Goal: Check status: Check status

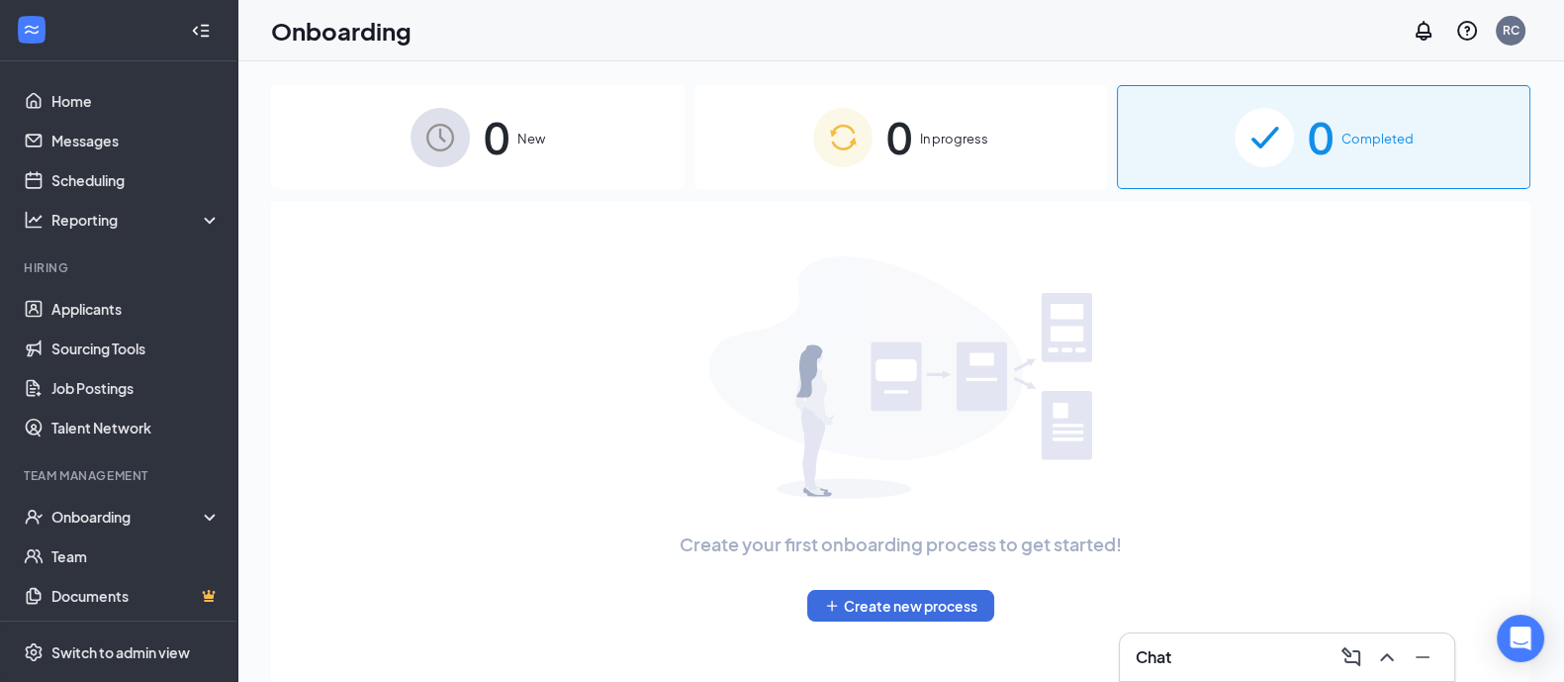
click at [916, 150] on div "0 In progress" at bounding box center [900, 137] width 413 height 104
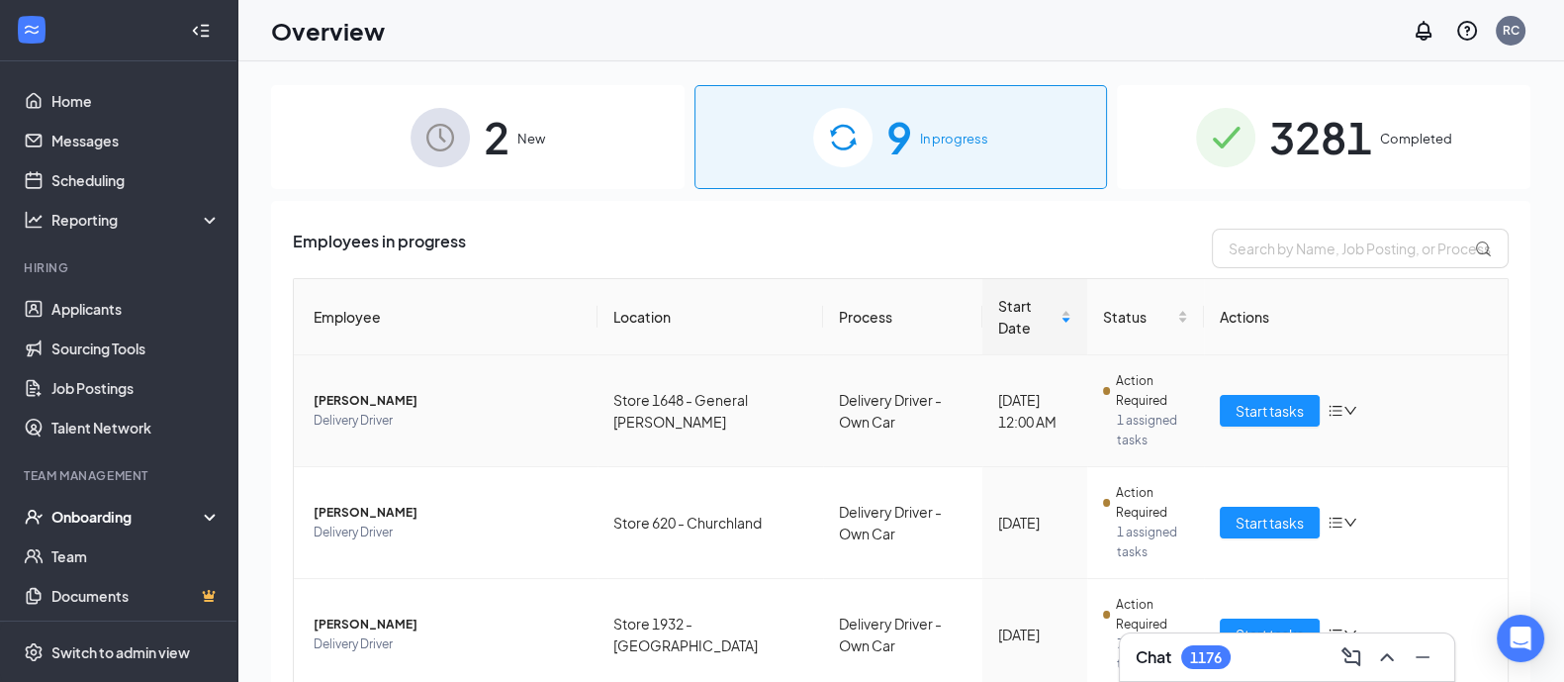
click at [346, 391] on span "[PERSON_NAME]" at bounding box center [448, 401] width 268 height 20
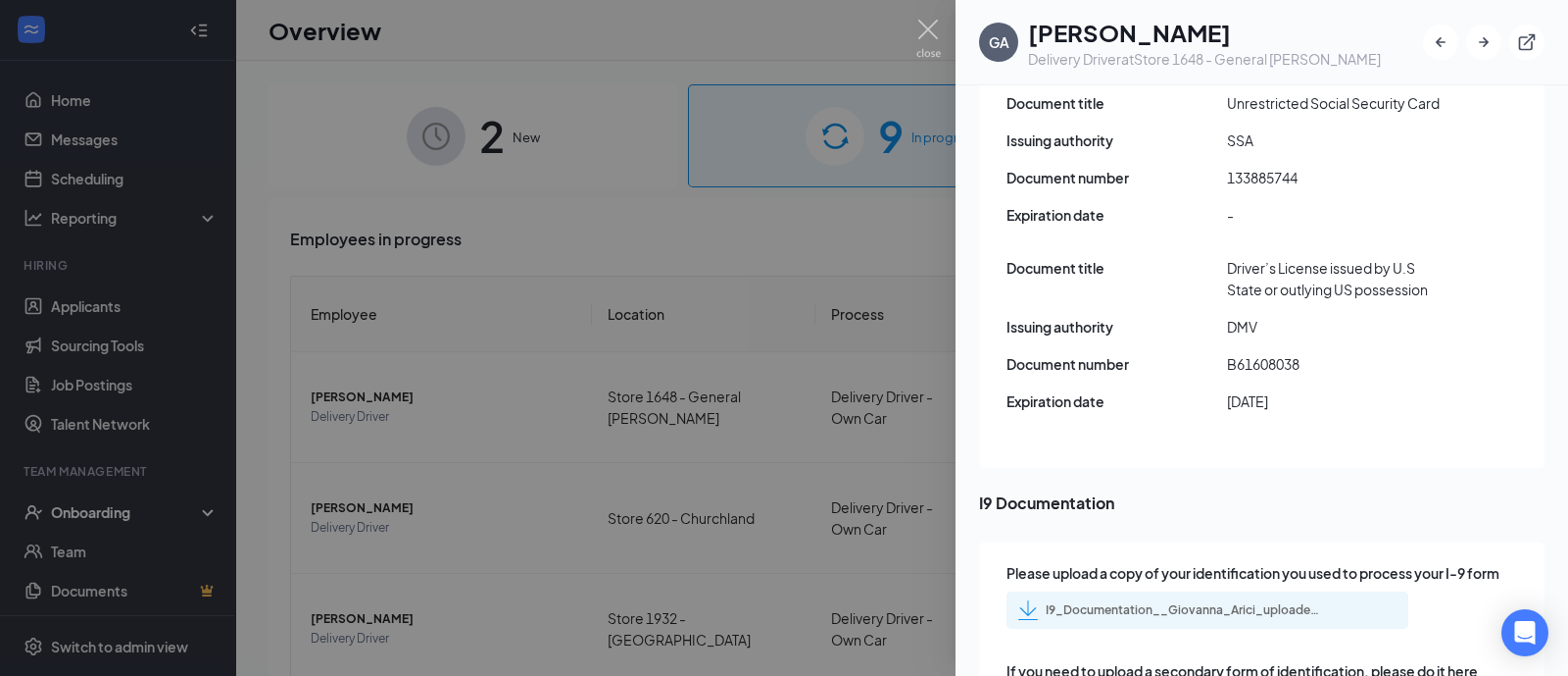
scroll to position [2844, 0]
click at [1170, 599] on div "I9_Documentation__Giovanna_Arici_uploadedfile_20250826.pdf.pdf" at bounding box center [1182, 607] width 274 height 16
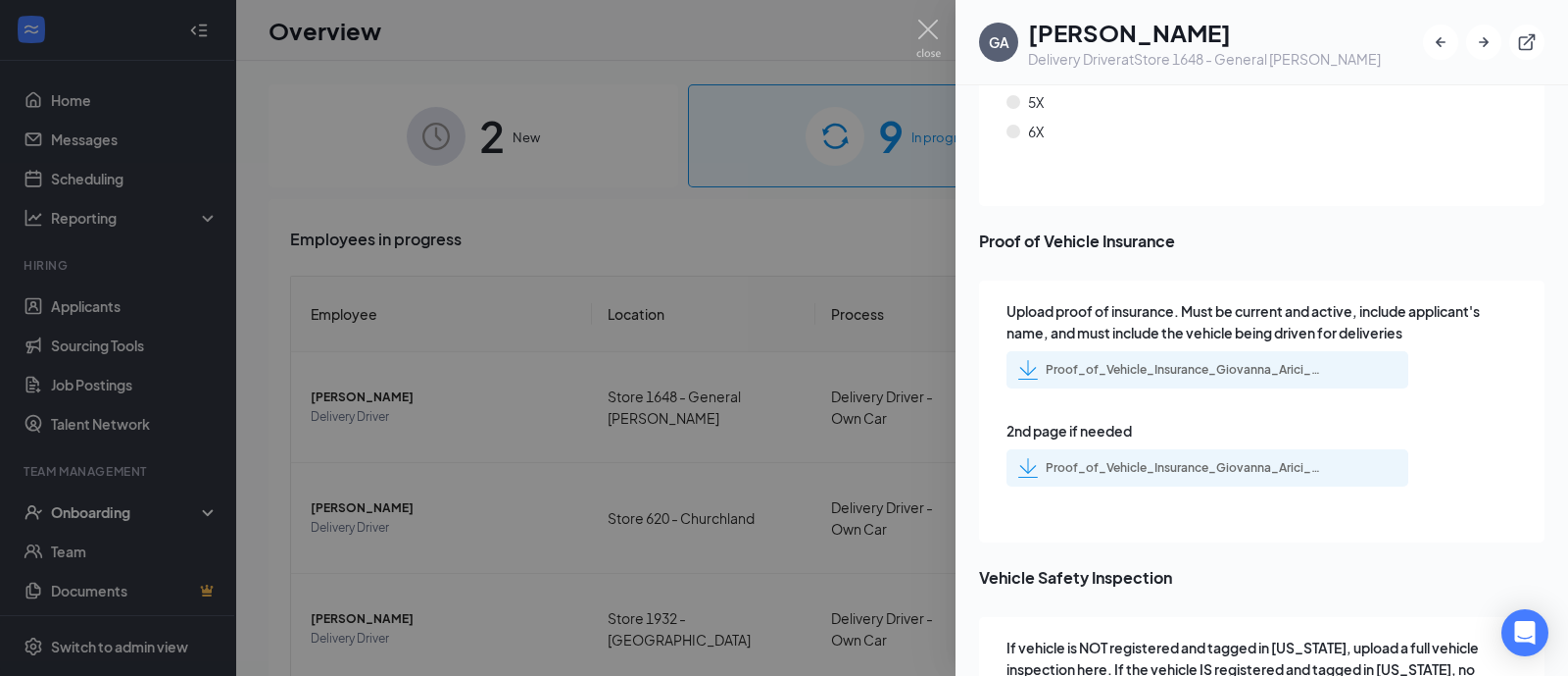
scroll to position [7303, 0]
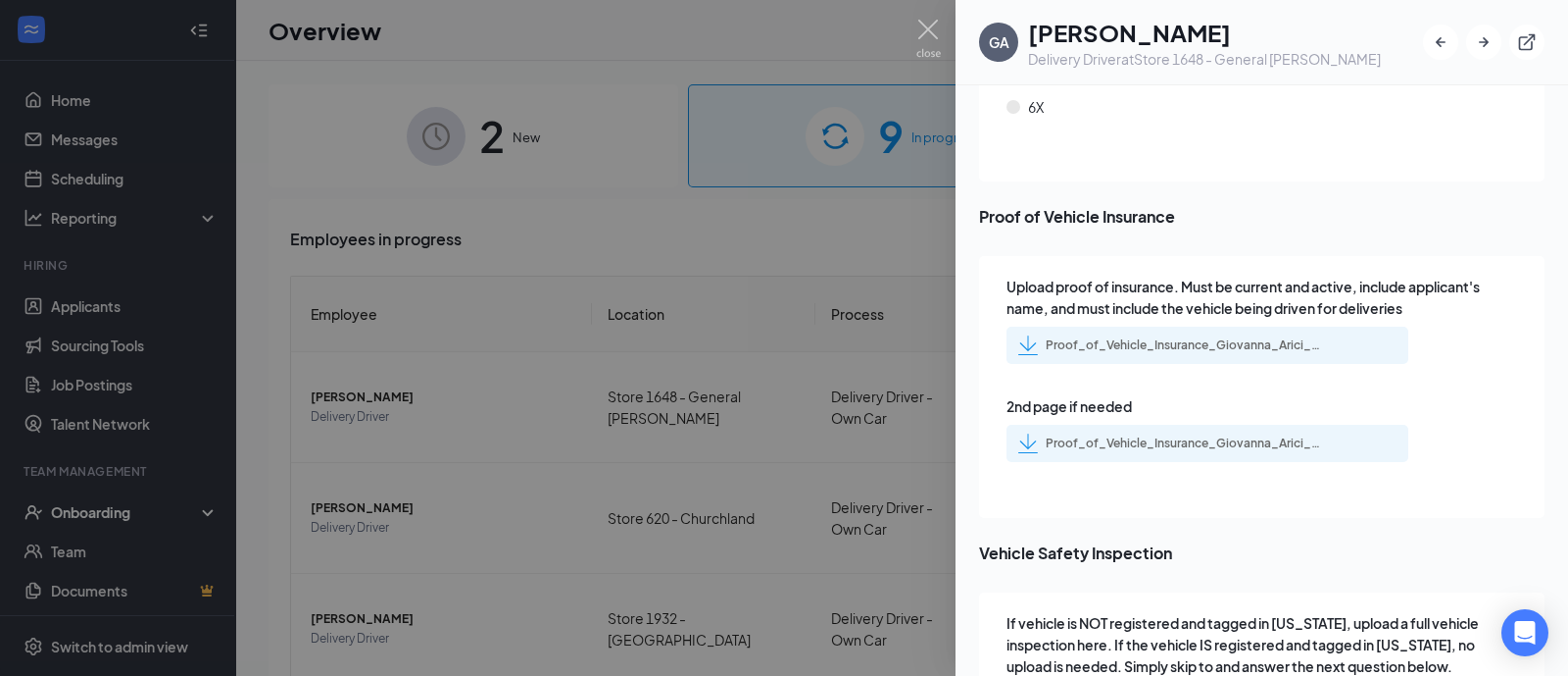
click at [1179, 335] on div "Proof_of_Vehicle_Insurance_Giovanna_Arici_uploadedfile_20250826.pdf.pdf" at bounding box center [1169, 345] width 302 height 20
click at [1109, 435] on div "Proof_of_Vehicle_Insurance_Giovanna_Arici_uploadedfile_20250826.pdf.pdf" at bounding box center [1182, 443] width 274 height 16
click at [1138, 337] on div "Proof_of_Vehicle_Insurance_Giovanna_Arici_uploadedfile_20250826.pdf.pdf" at bounding box center [1182, 345] width 274 height 16
click at [1103, 435] on div "Proof_of_Vehicle_Insurance_Giovanna_Arici_uploadedfile_20250826.pdf.pdf" at bounding box center [1182, 443] width 274 height 16
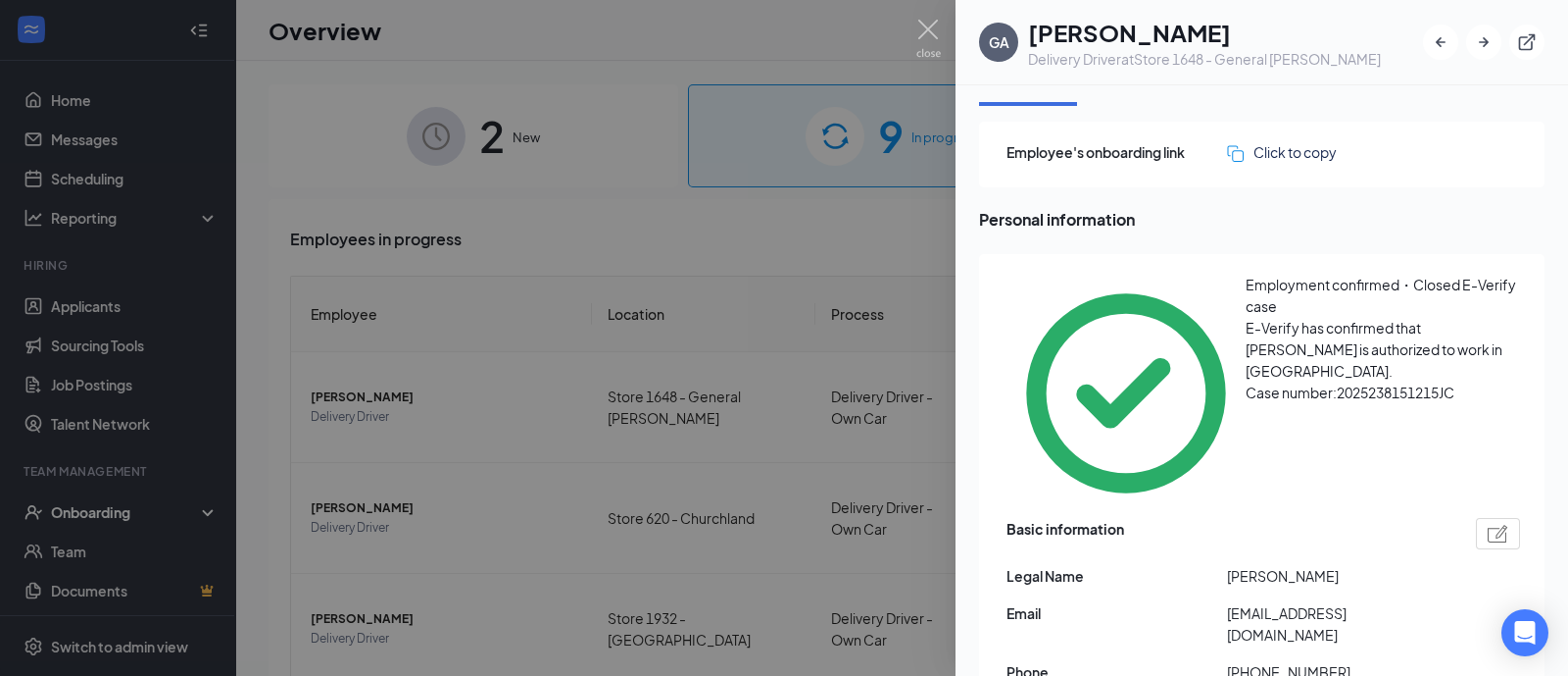
scroll to position [0, 0]
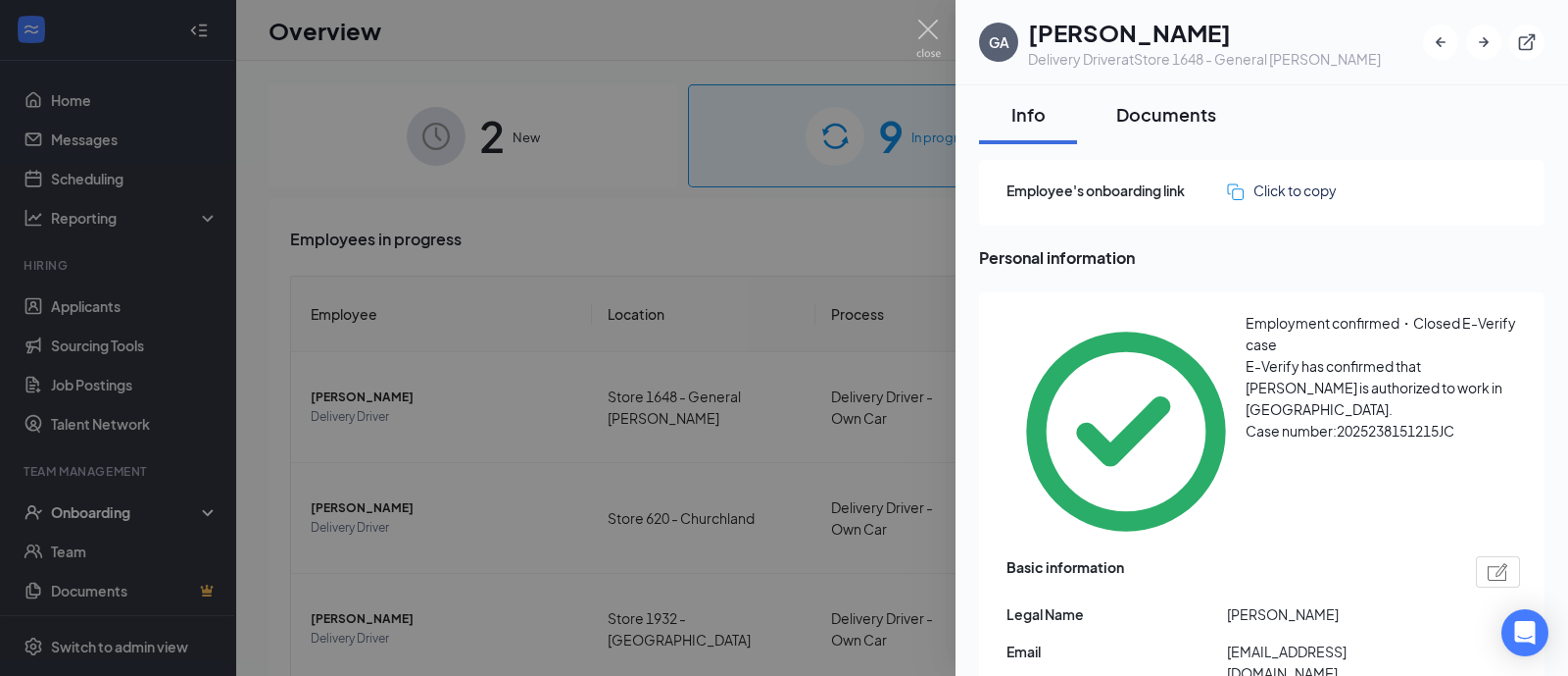
click at [1167, 116] on div "Documents" at bounding box center [1166, 114] width 100 height 25
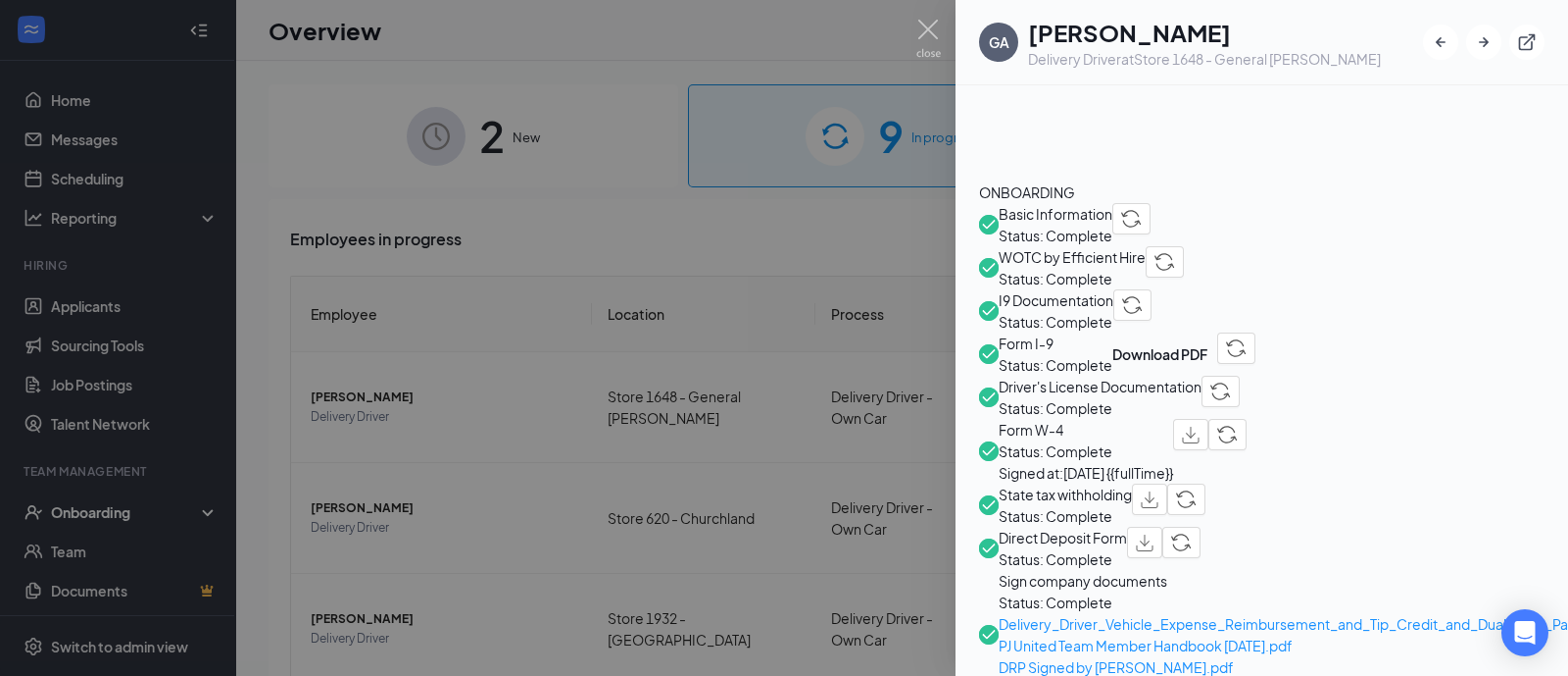
scroll to position [735, 0]
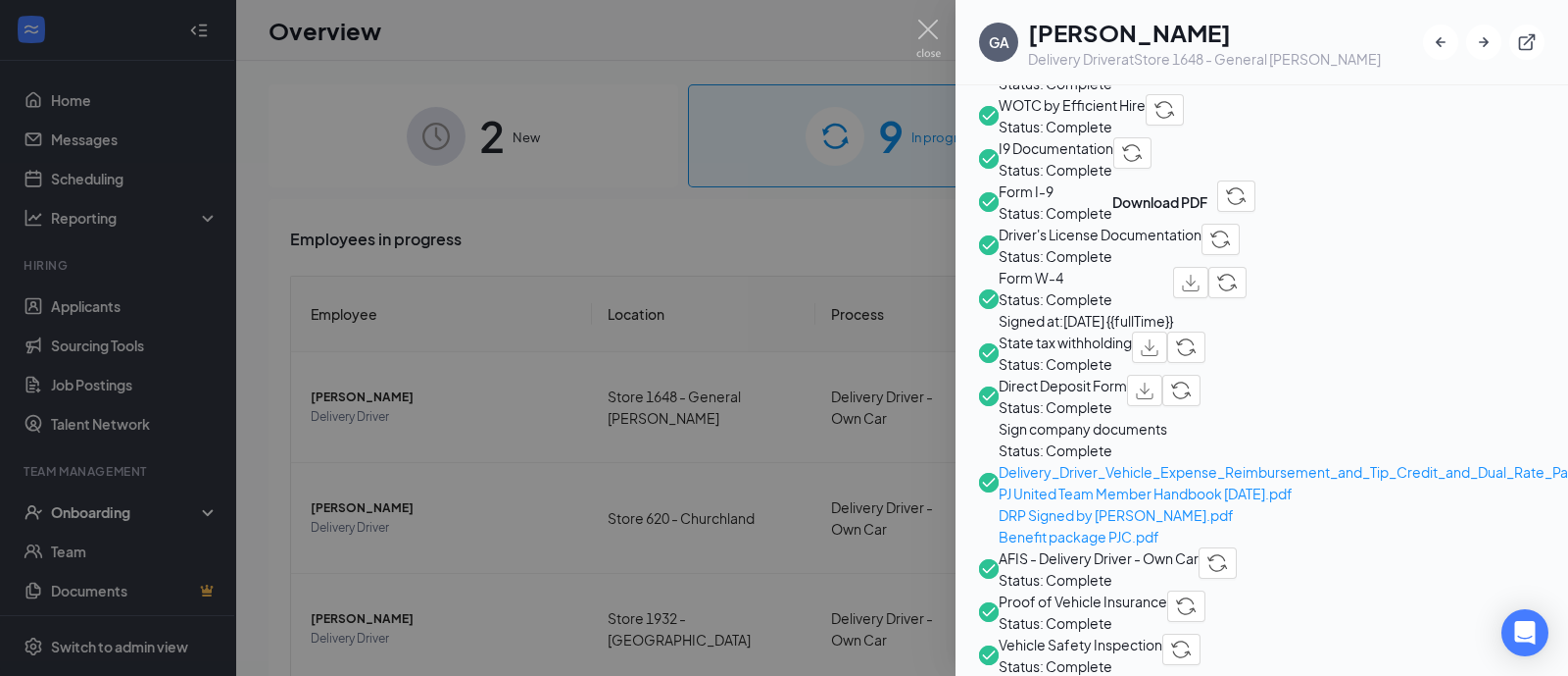
click at [1093, 633] on span "Vehicle Safety Inspection" at bounding box center [1080, 644] width 163 height 22
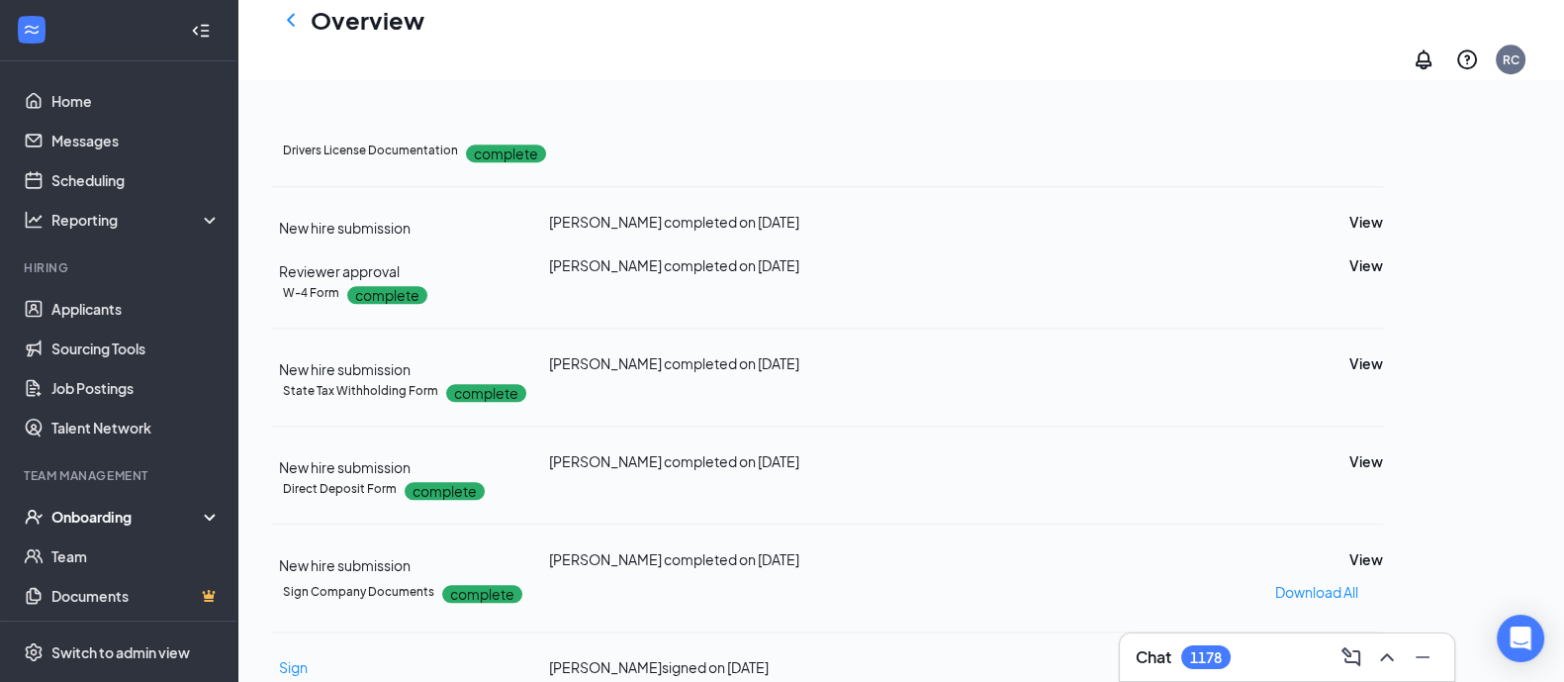
scroll to position [2287, 0]
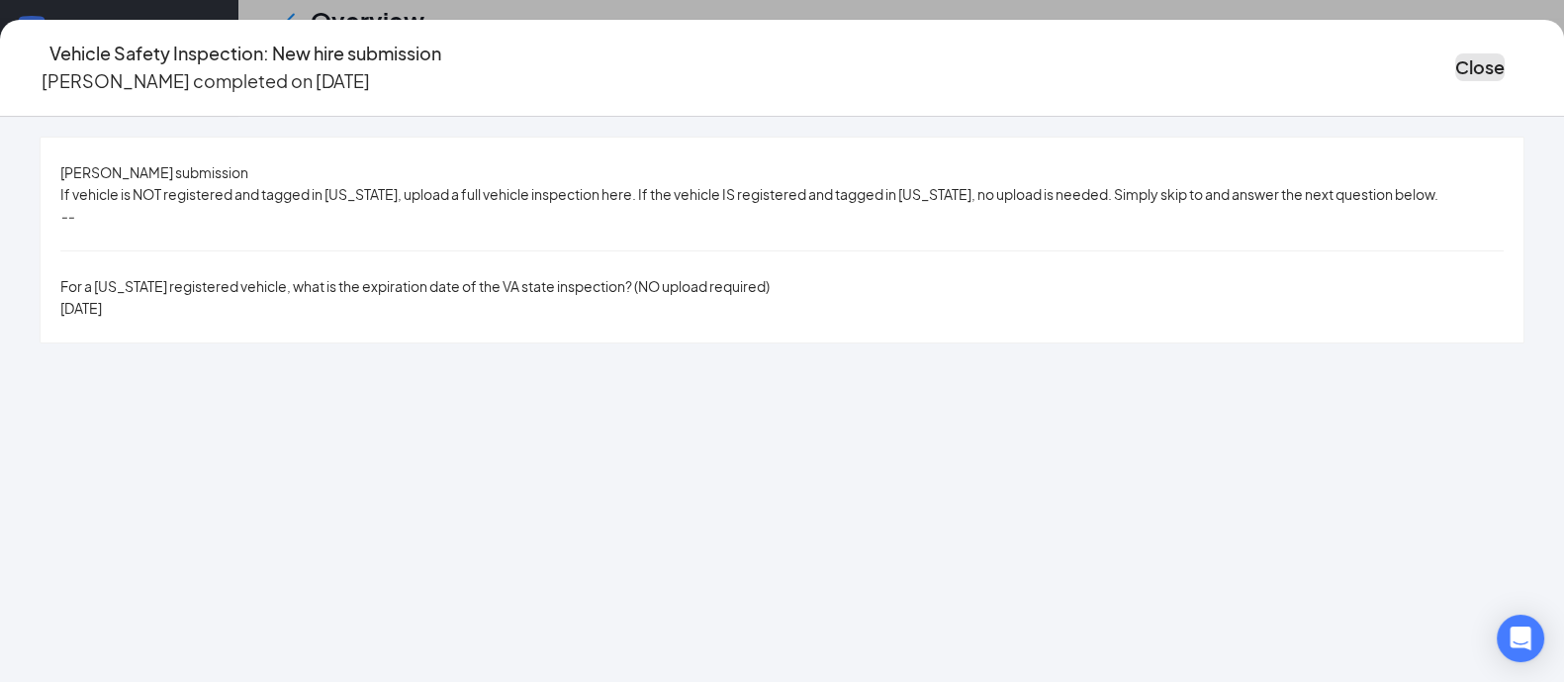
click at [1455, 67] on button "Close" at bounding box center [1479, 67] width 49 height 28
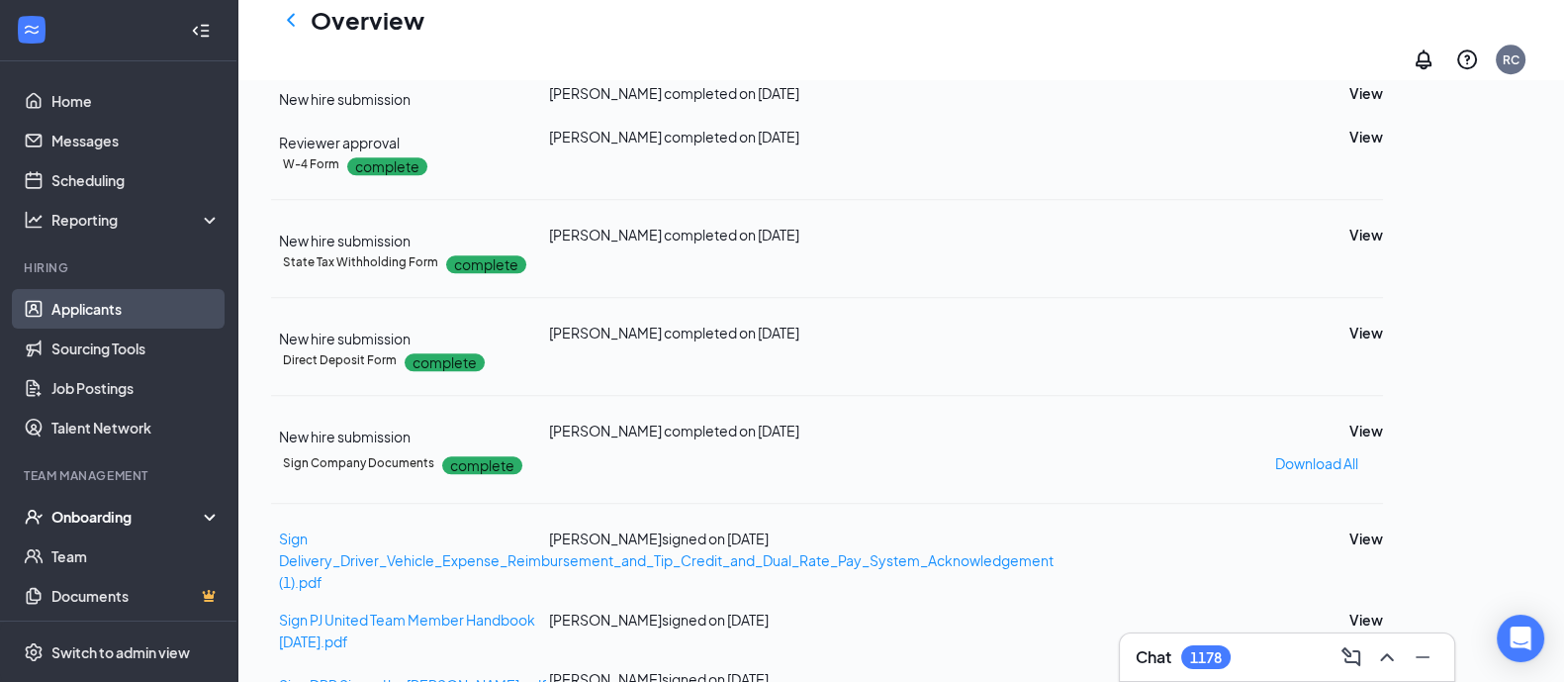
click at [86, 313] on link "Applicants" at bounding box center [135, 309] width 169 height 40
click at [78, 309] on link "Applicants" at bounding box center [135, 309] width 169 height 40
click at [78, 306] on link "Applicants" at bounding box center [135, 309] width 169 height 40
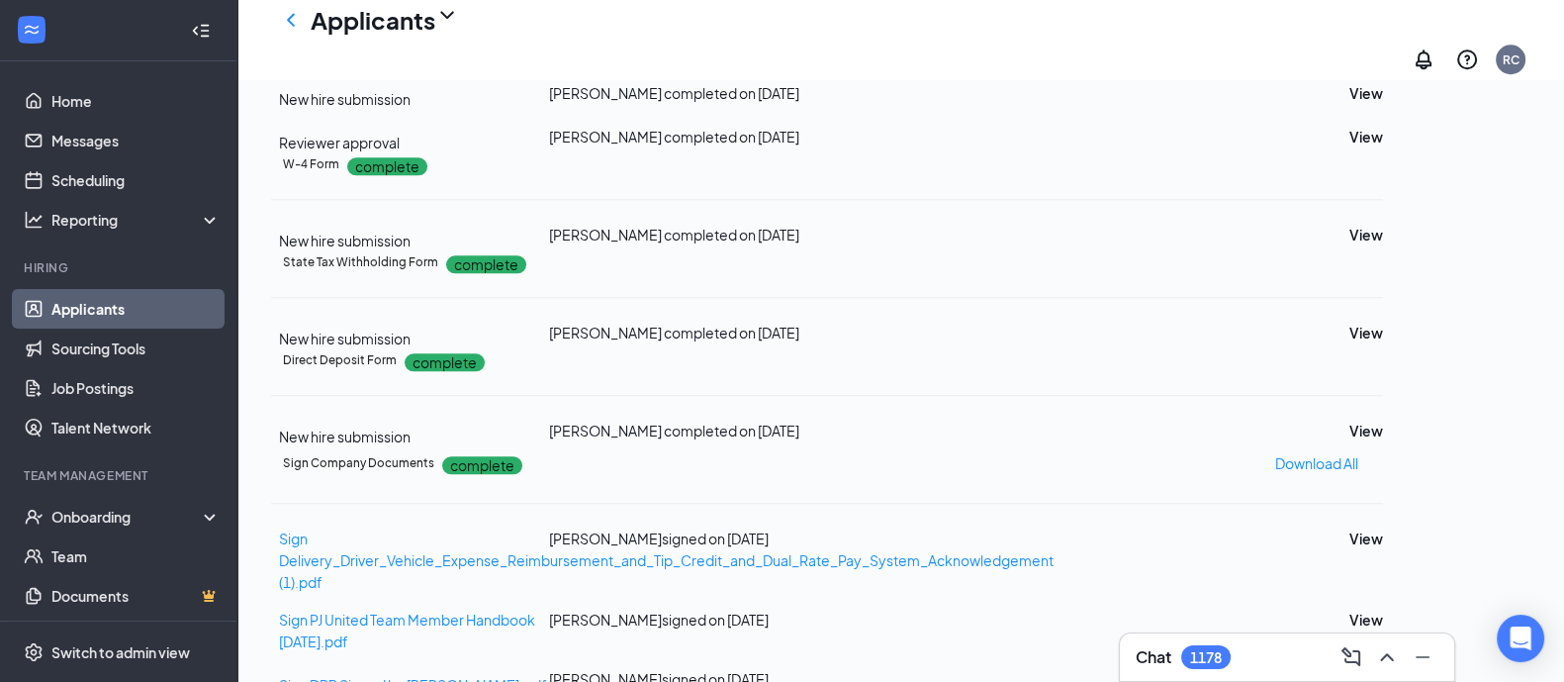
click at [78, 306] on link "Applicants" at bounding box center [135, 309] width 169 height 40
click at [54, 308] on link "Applicants" at bounding box center [135, 309] width 169 height 40
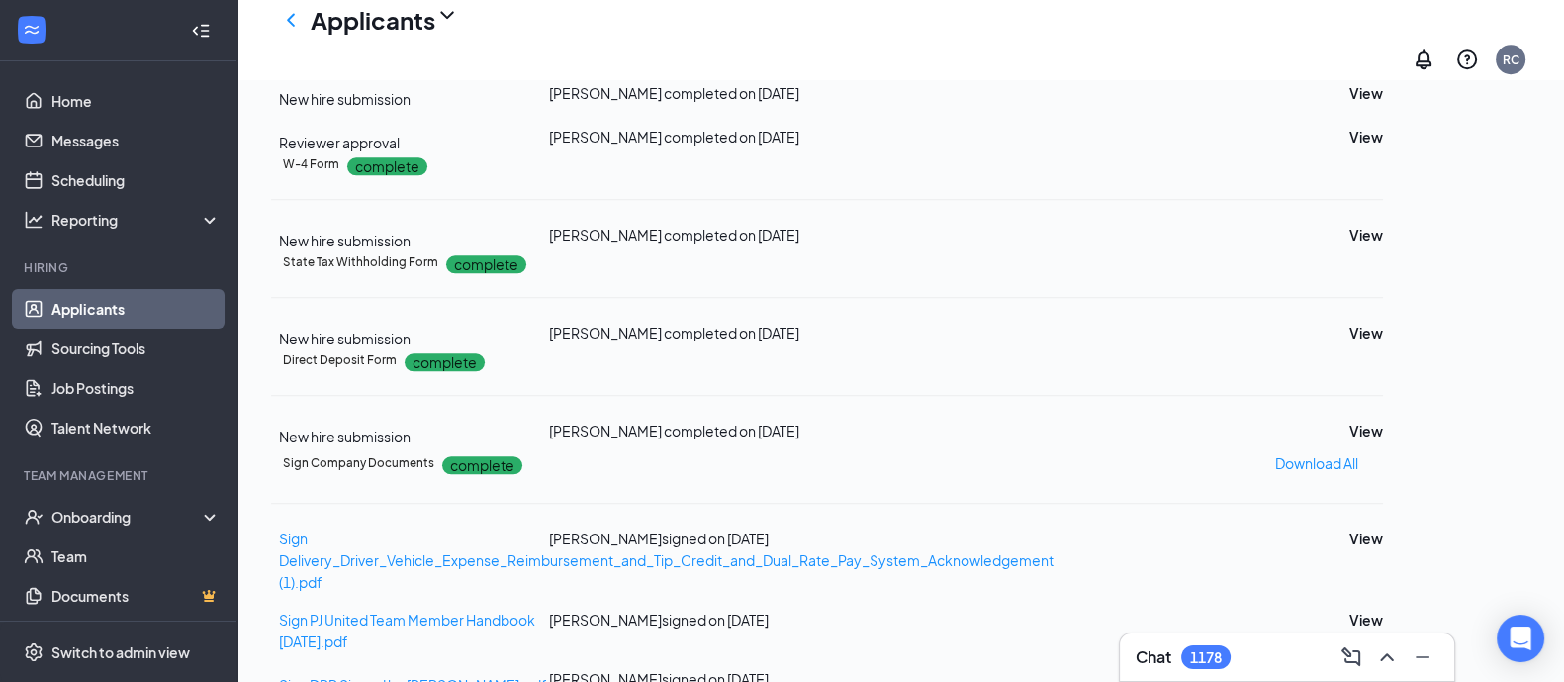
click at [54, 308] on link "Applicants" at bounding box center [135, 309] width 169 height 40
click at [74, 309] on link "Applicants" at bounding box center [135, 309] width 169 height 40
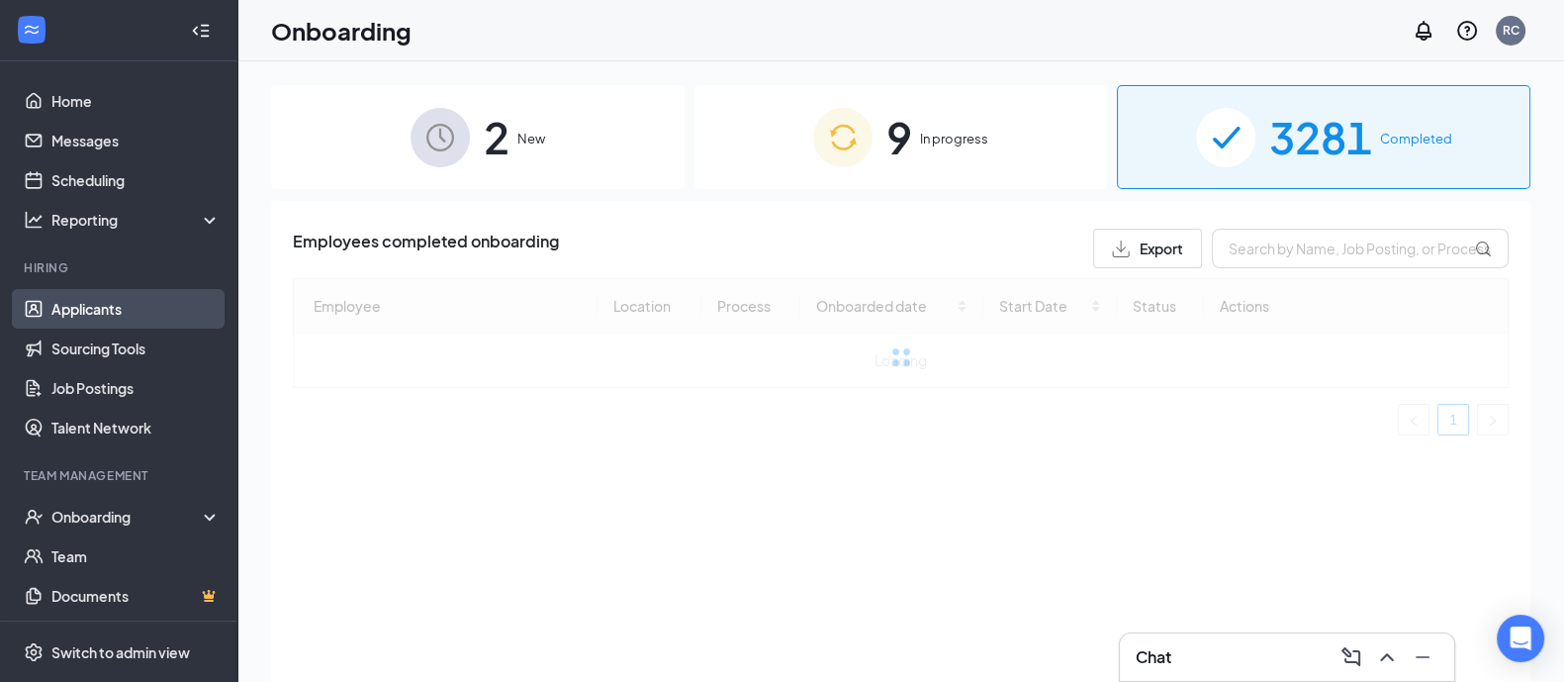
click at [89, 311] on link "Applicants" at bounding box center [135, 309] width 169 height 40
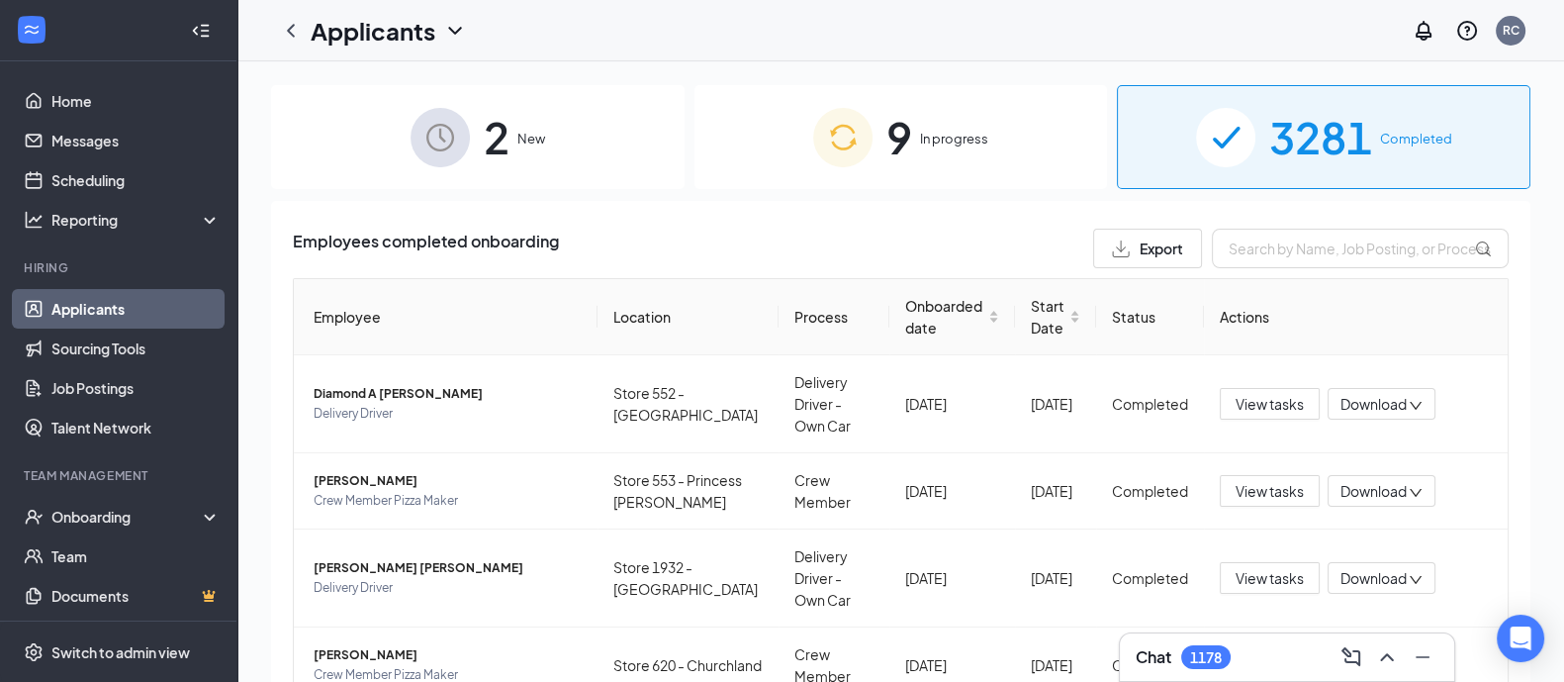
click at [89, 311] on link "Applicants" at bounding box center [135, 309] width 169 height 40
click at [0, 214] on li "Reporting" at bounding box center [118, 220] width 236 height 40
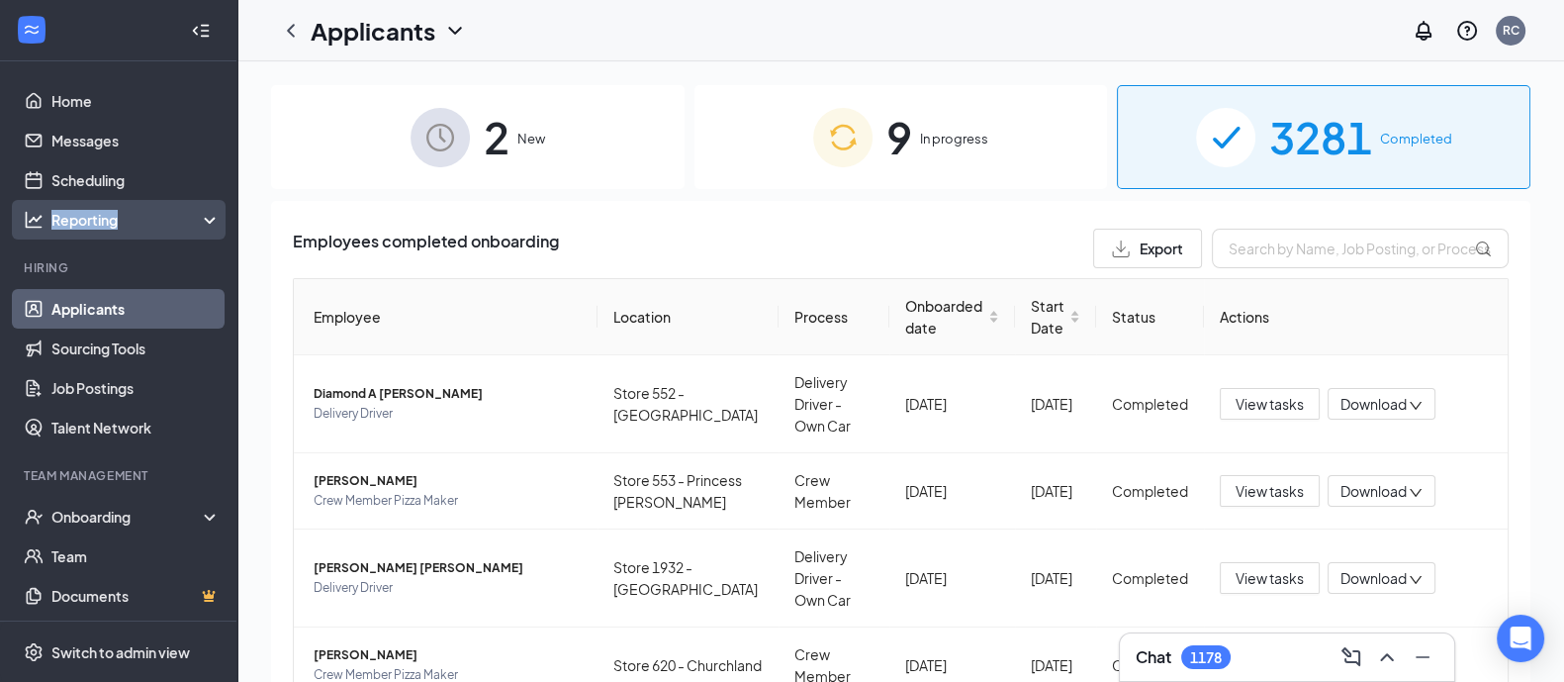
click at [0, 214] on li "Reporting" at bounding box center [118, 220] width 236 height 40
click at [84, 309] on link "Applicants" at bounding box center [135, 309] width 169 height 40
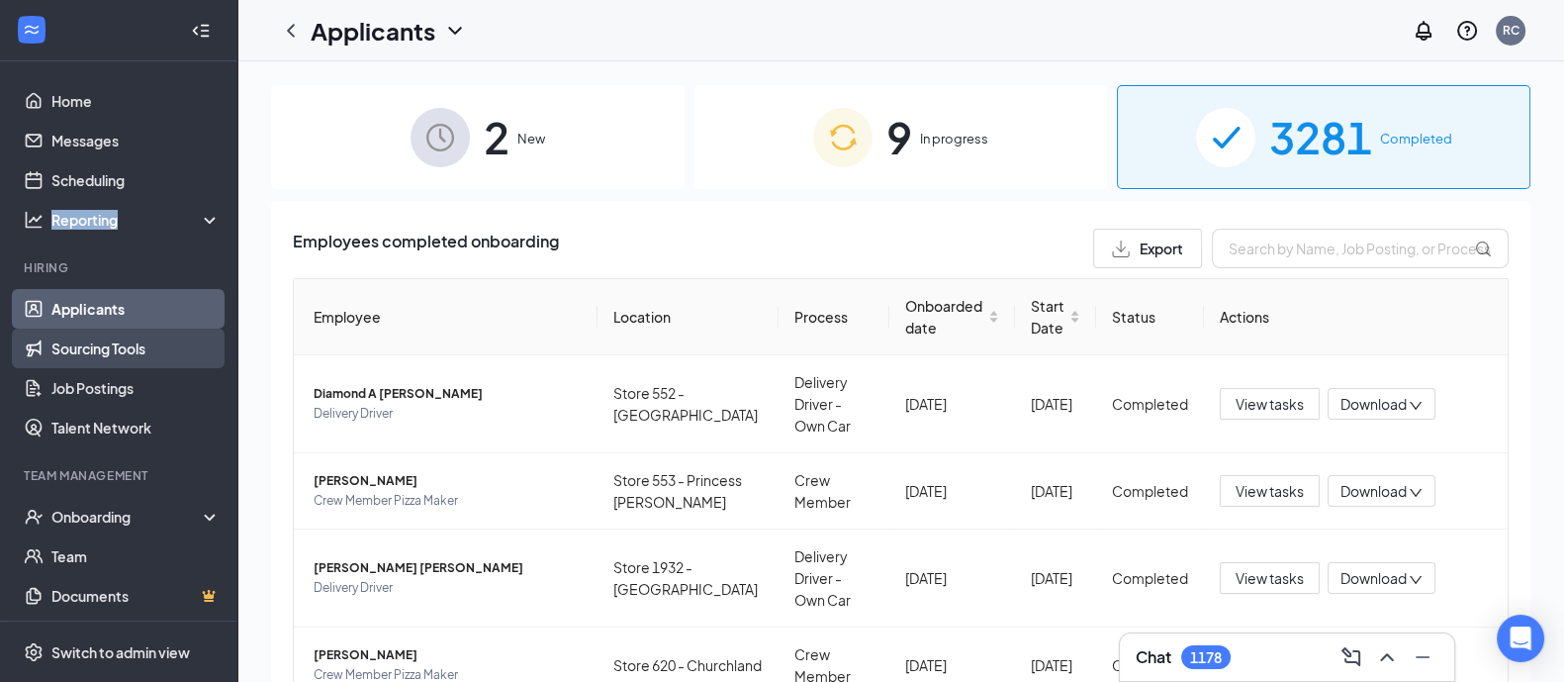
click at [91, 347] on link "Sourcing Tools" at bounding box center [135, 348] width 169 height 40
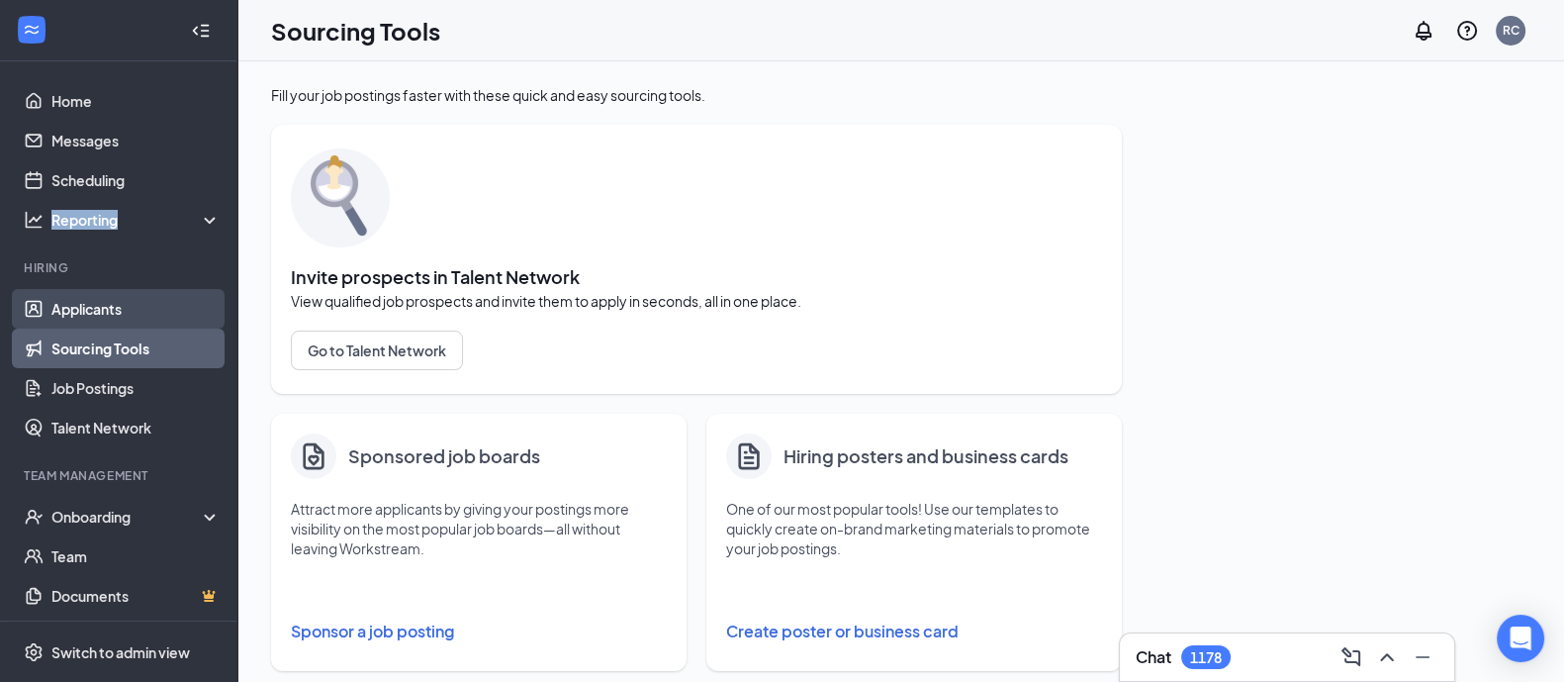
click at [76, 307] on link "Applicants" at bounding box center [135, 309] width 169 height 40
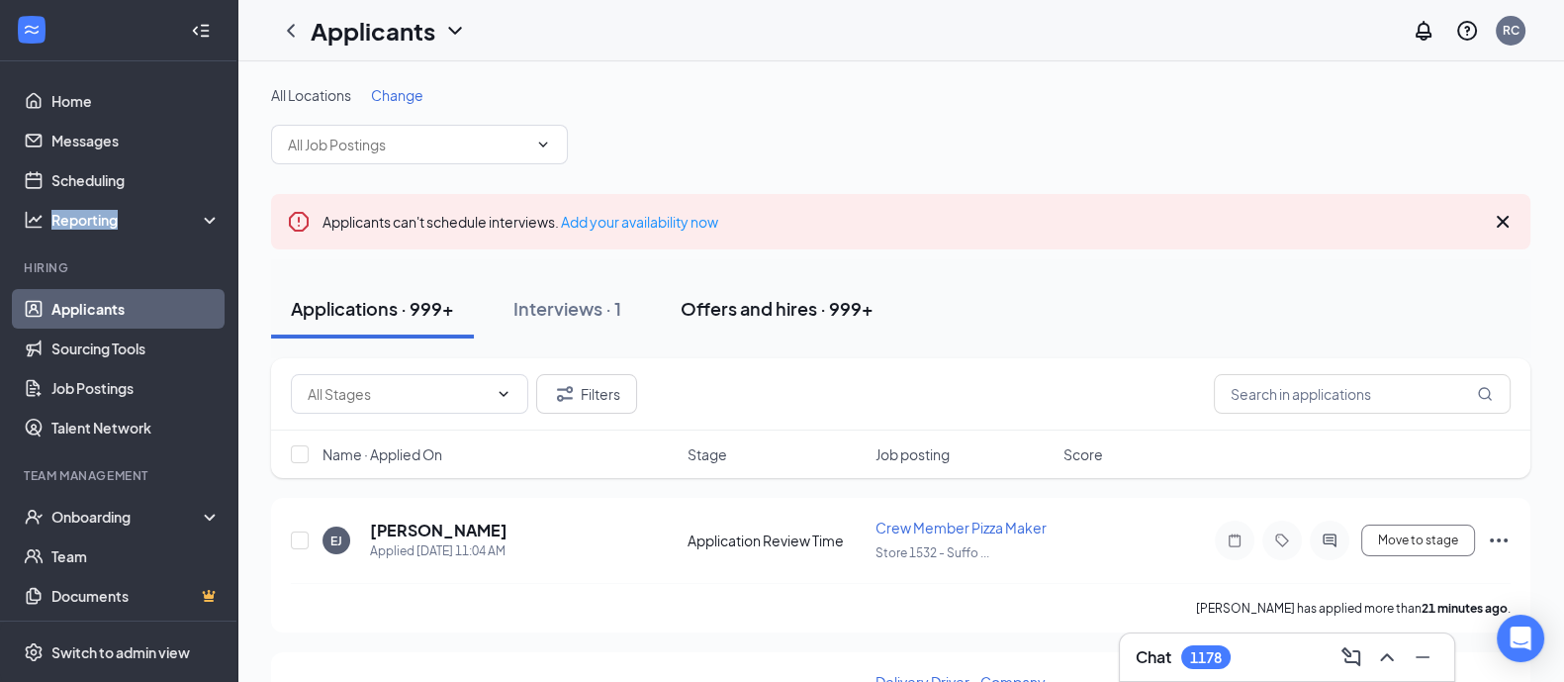
click at [771, 301] on div "Offers and hires · 999+" at bounding box center [777, 308] width 193 height 25
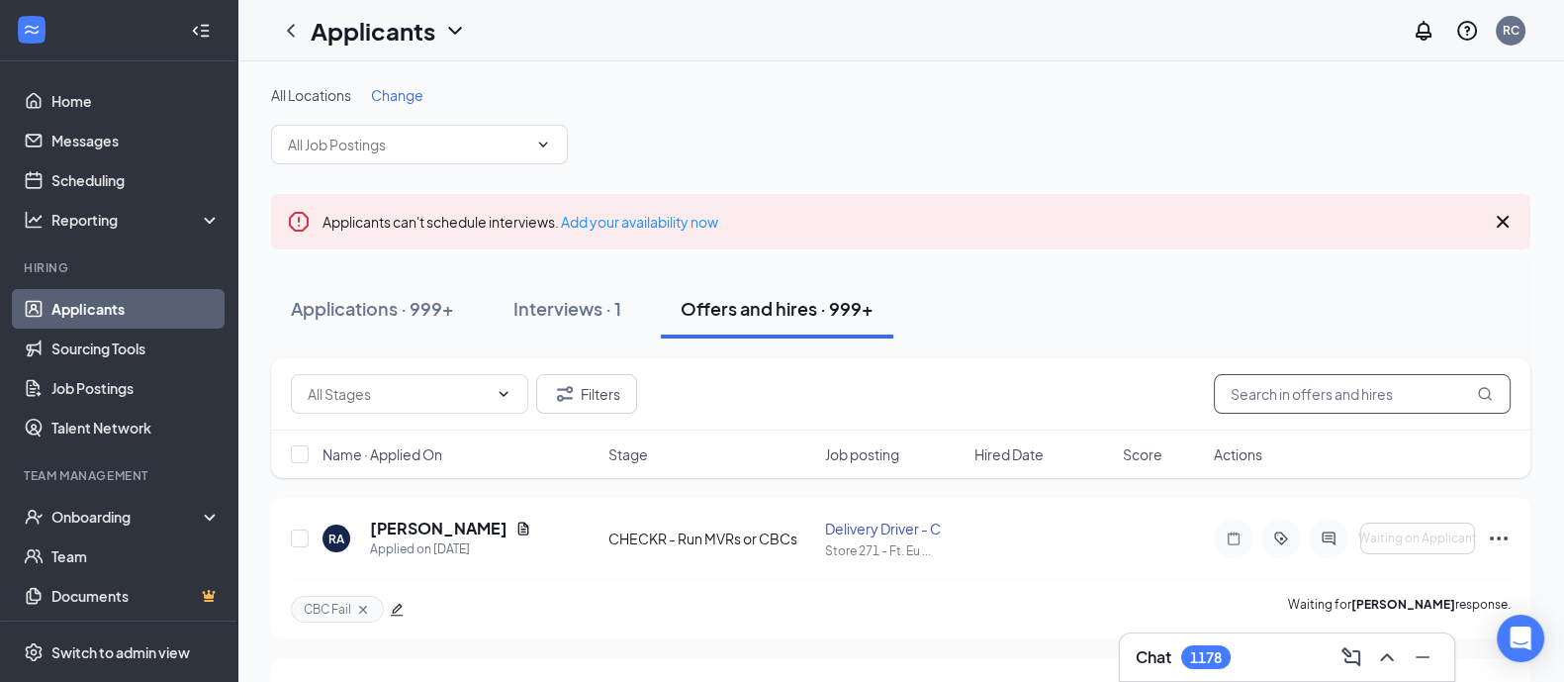
click at [1260, 387] on input "text" at bounding box center [1362, 394] width 297 height 40
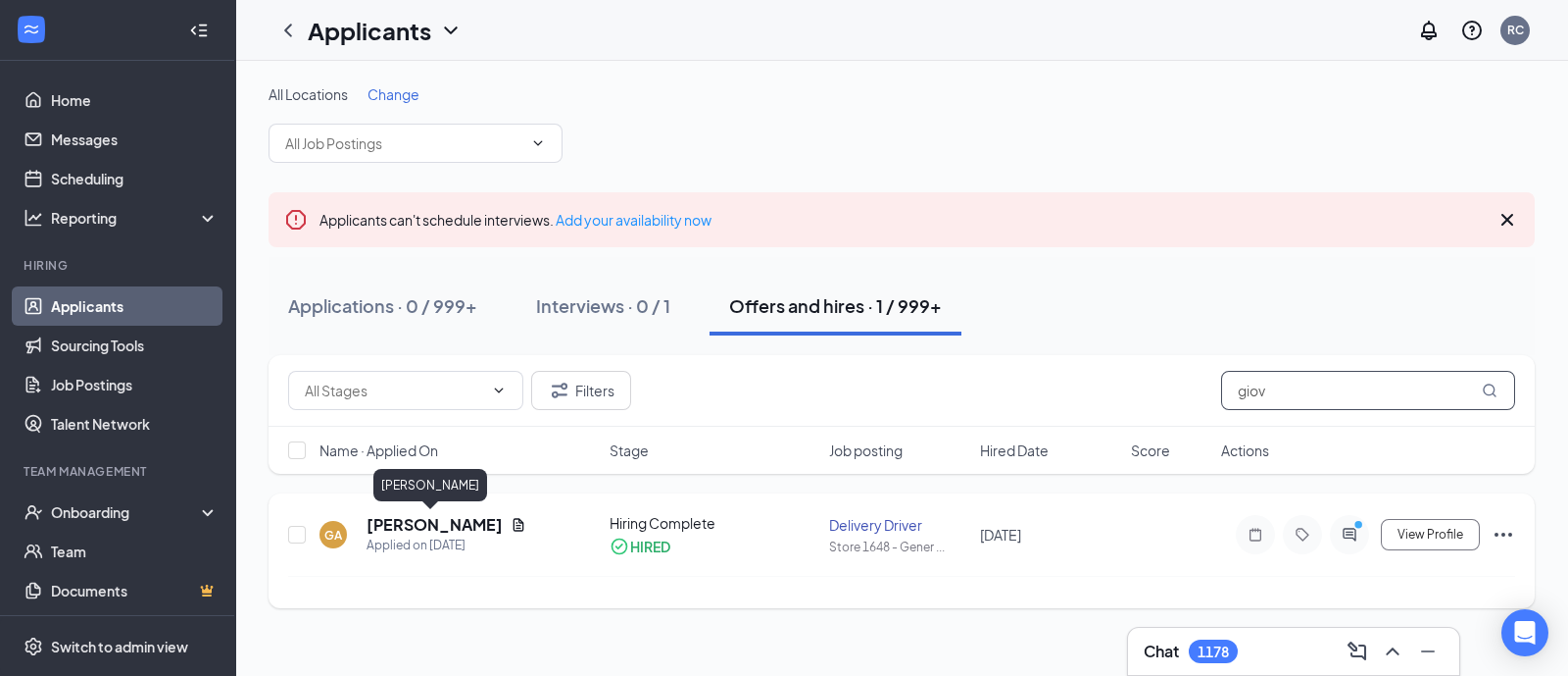
type input "giov"
click at [416, 521] on h5 "[PERSON_NAME]" at bounding box center [434, 524] width 136 height 22
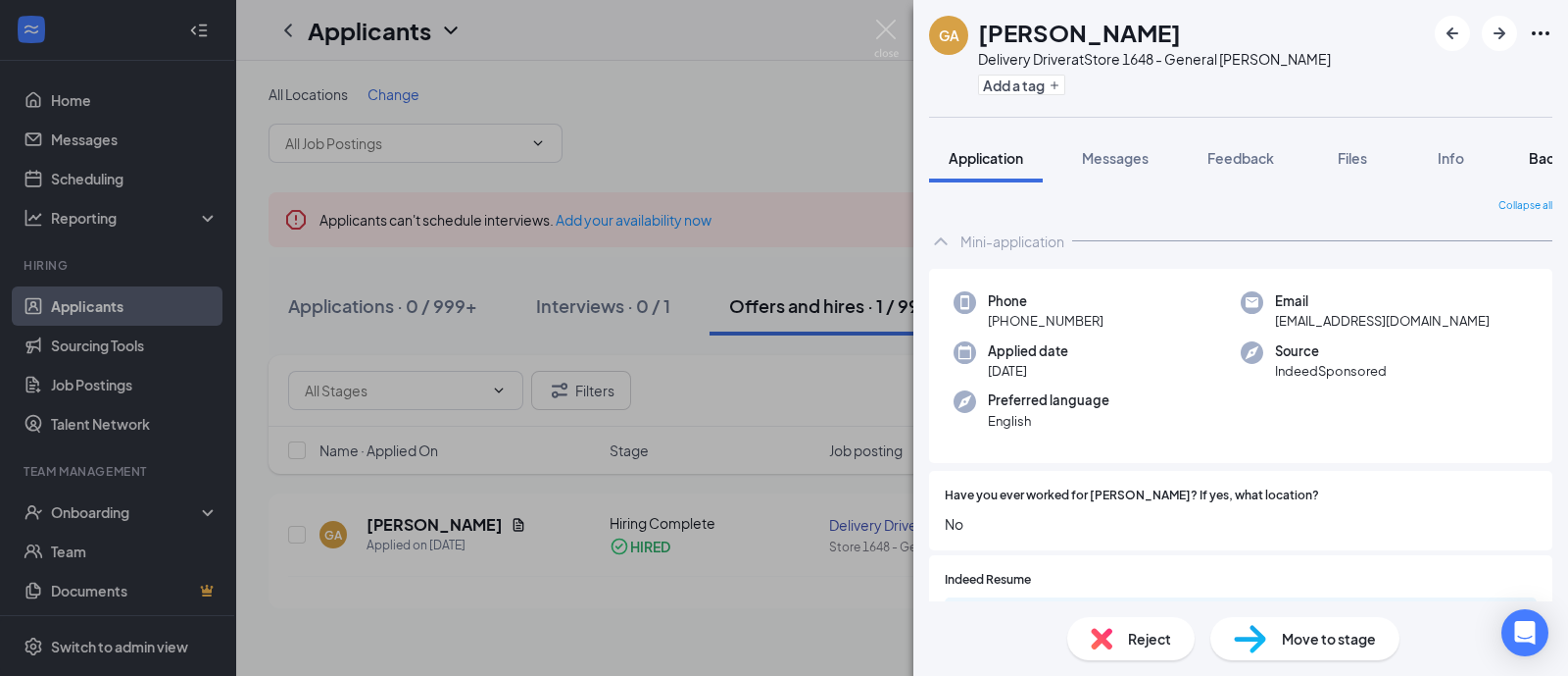
click at [1541, 161] on span "Background" at bounding box center [1568, 158] width 80 height 18
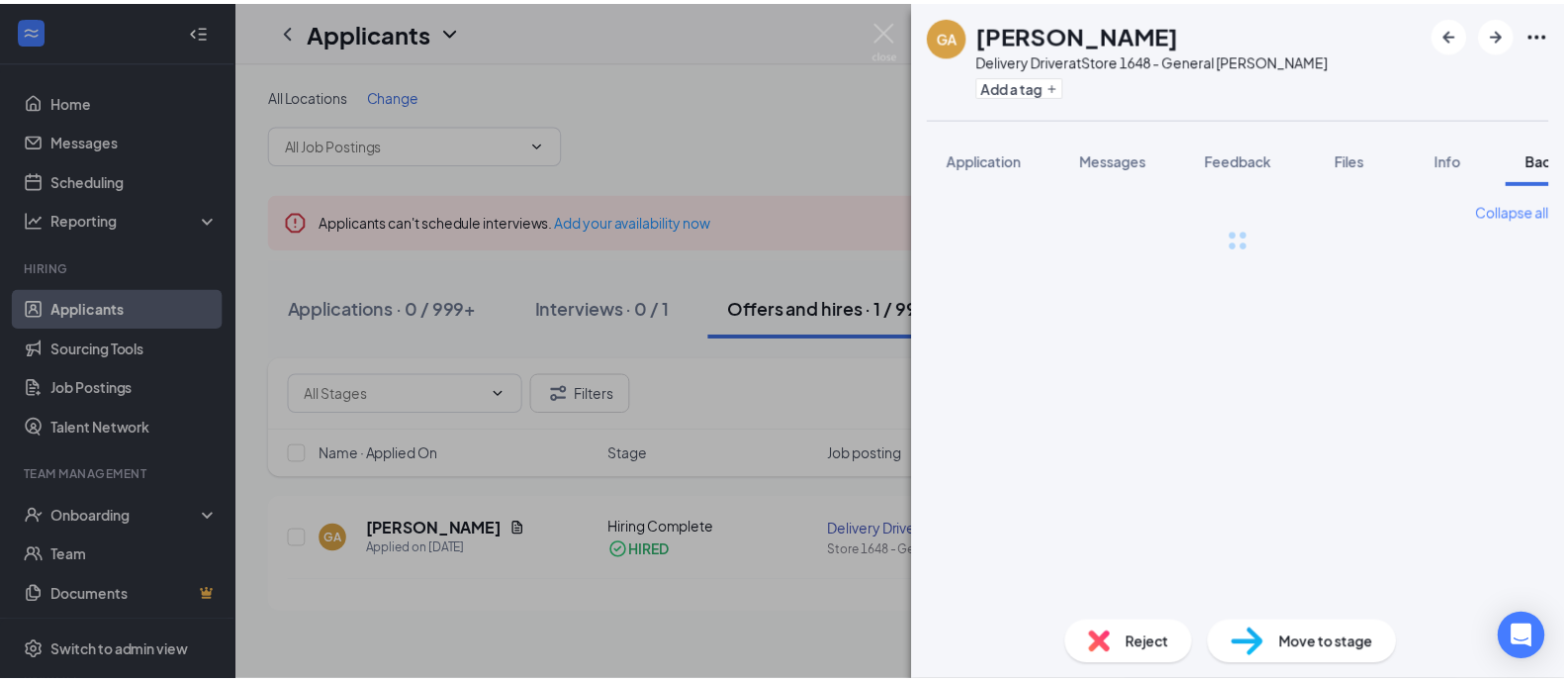
scroll to position [0, 81]
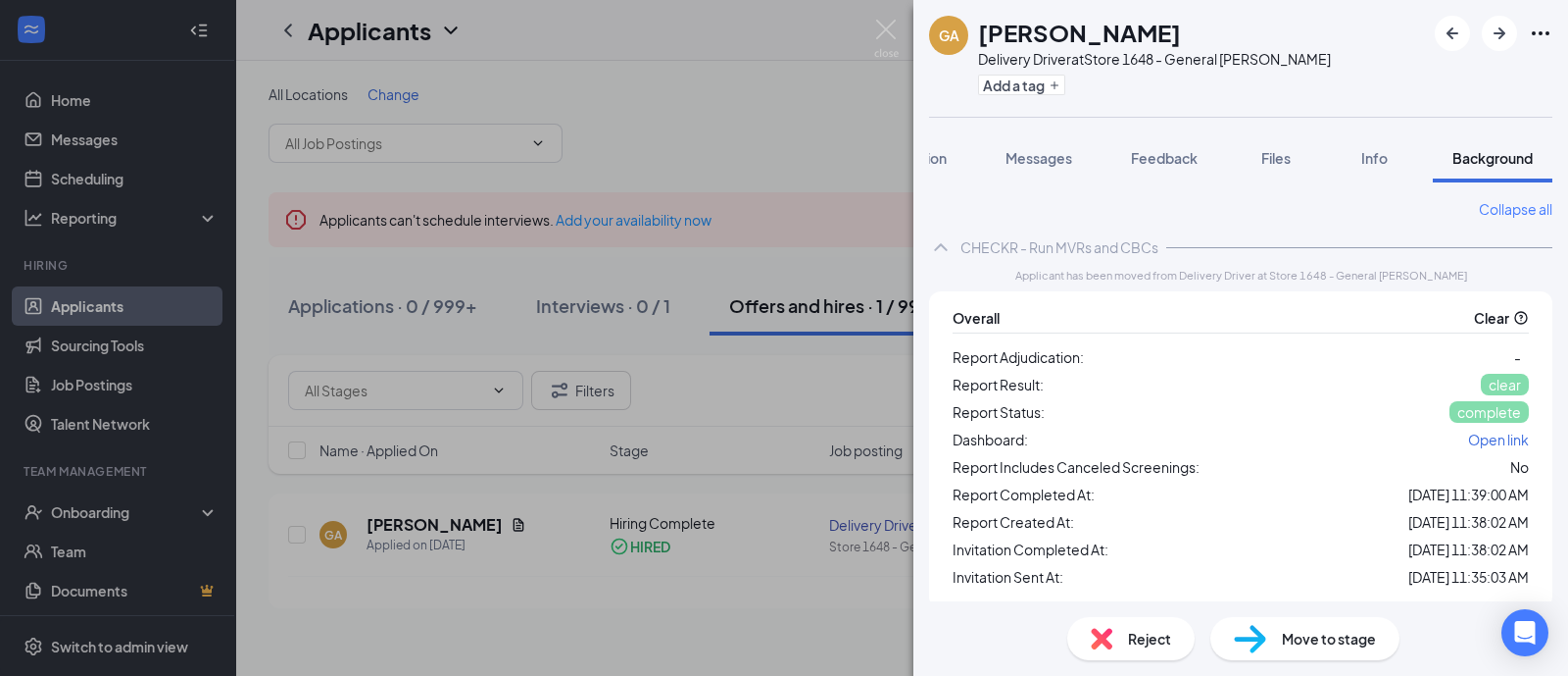
click at [877, 17] on div "GA Giovanna Arici Delivery Driver at Store 1648 - General Booth Add a tag Appli…" at bounding box center [784, 338] width 1568 height 676
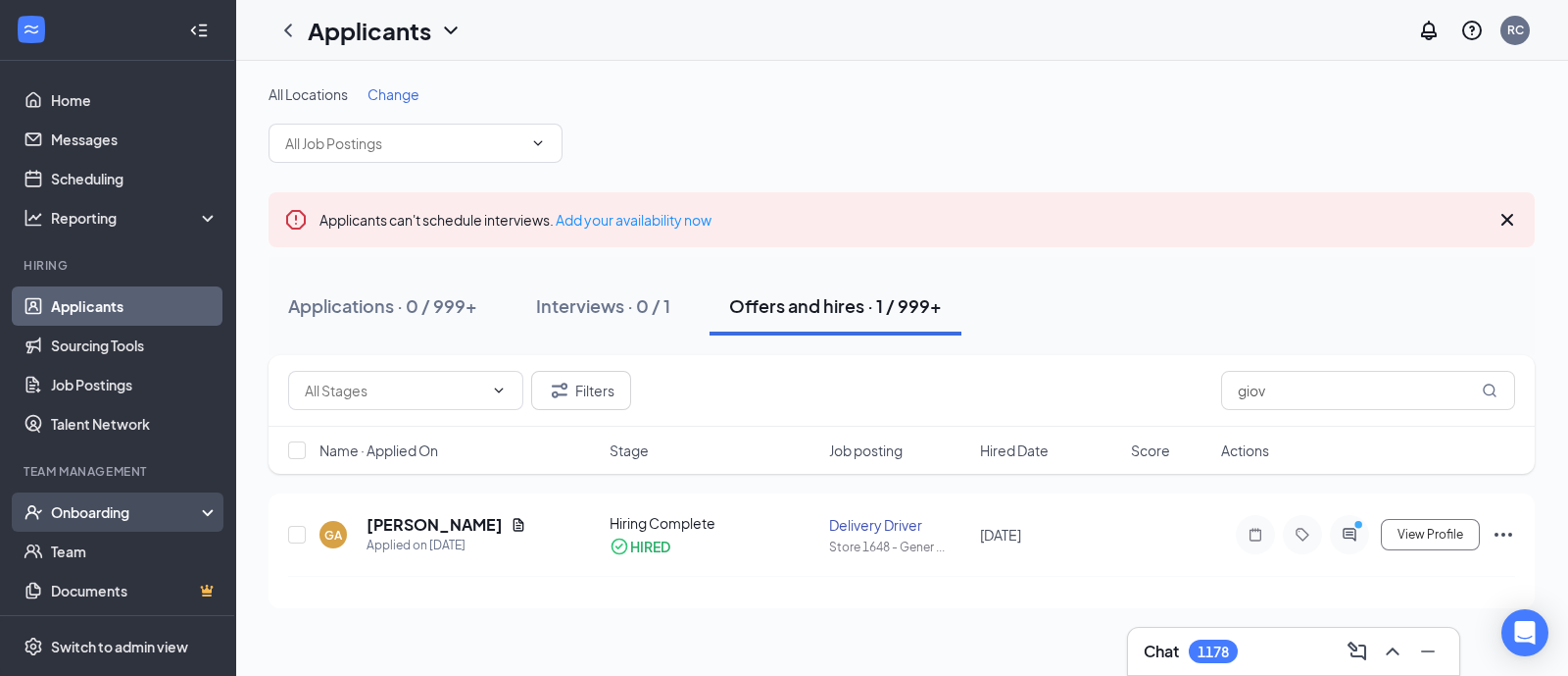
click at [108, 508] on div "Onboarding" at bounding box center [126, 511] width 151 height 20
click at [102, 551] on link "Overview" at bounding box center [134, 551] width 167 height 40
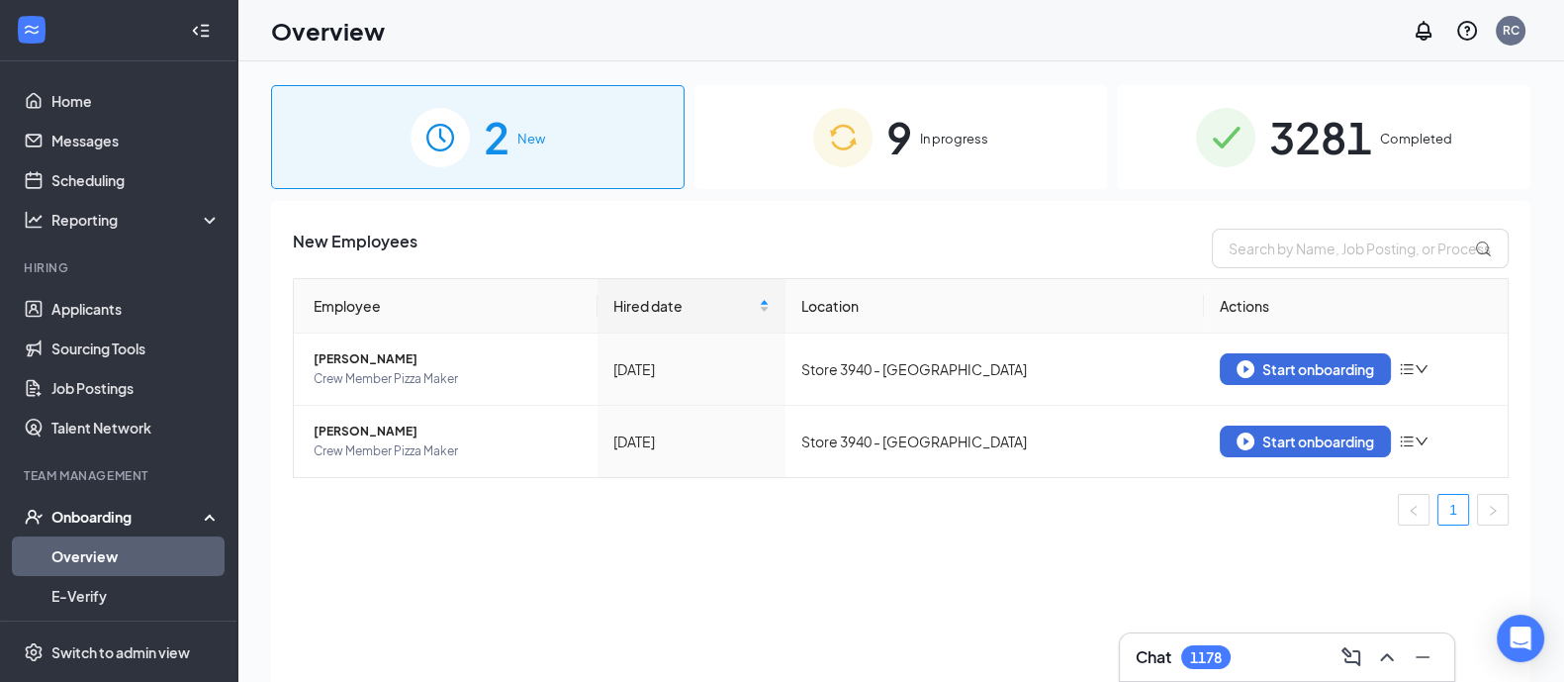
click at [890, 139] on span "9" at bounding box center [899, 137] width 26 height 68
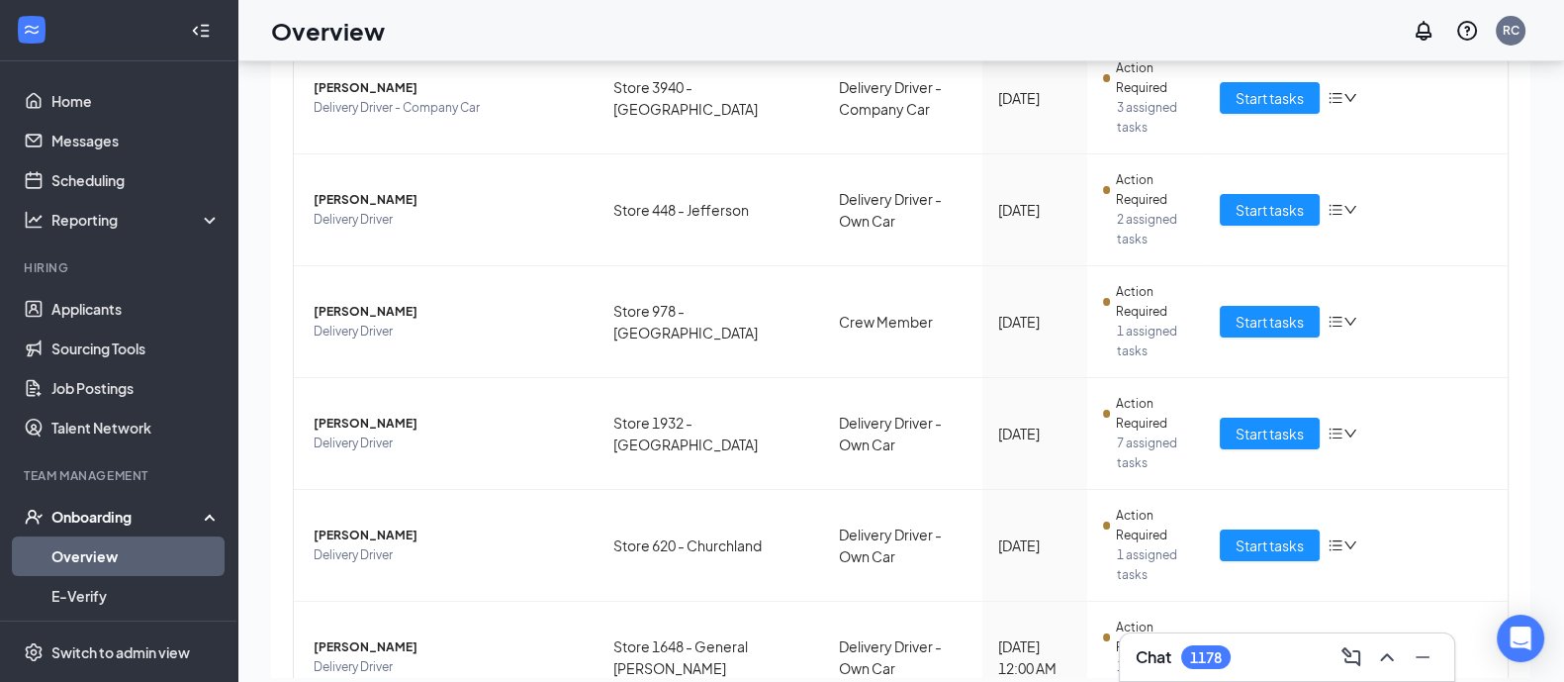
scroll to position [89, 0]
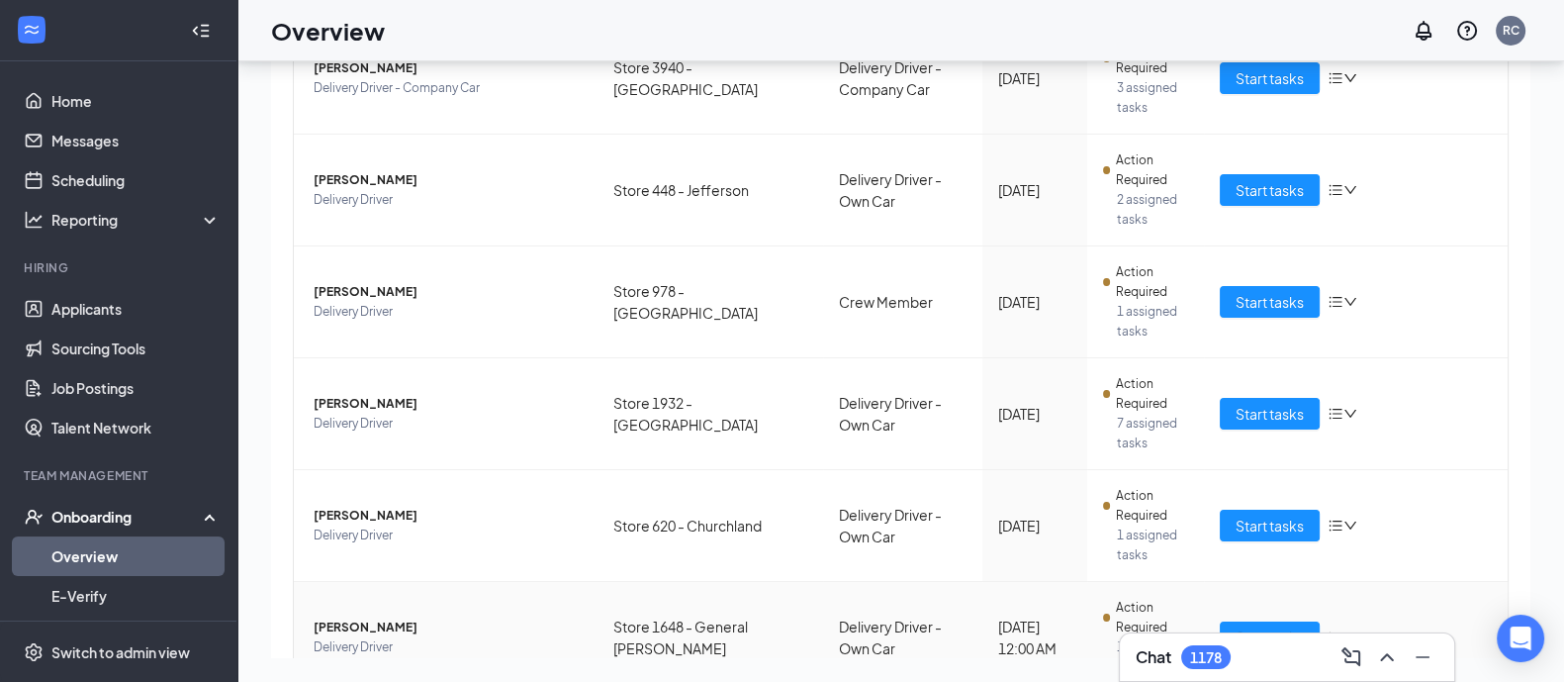
click at [346, 617] on span "[PERSON_NAME]" at bounding box center [448, 627] width 268 height 20
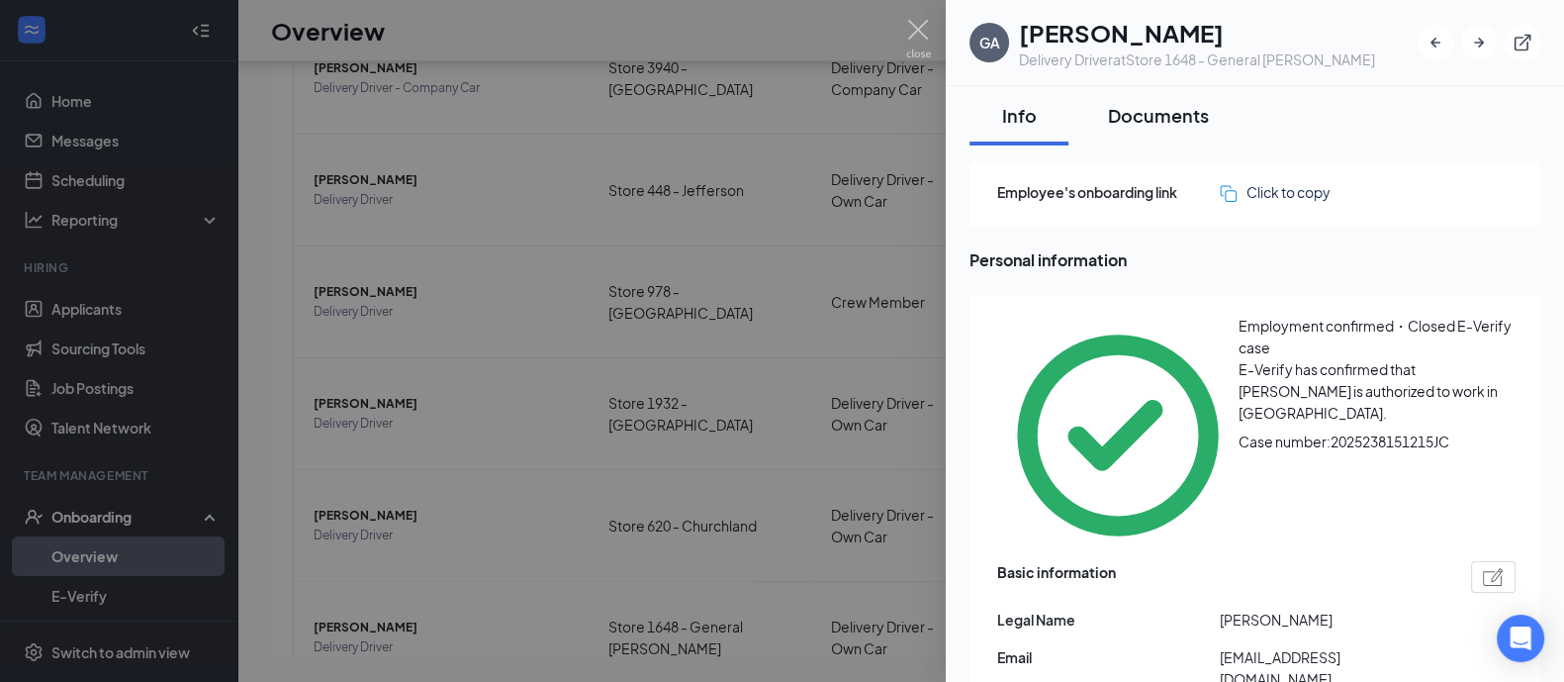
click at [1168, 113] on div "Documents" at bounding box center [1158, 115] width 101 height 25
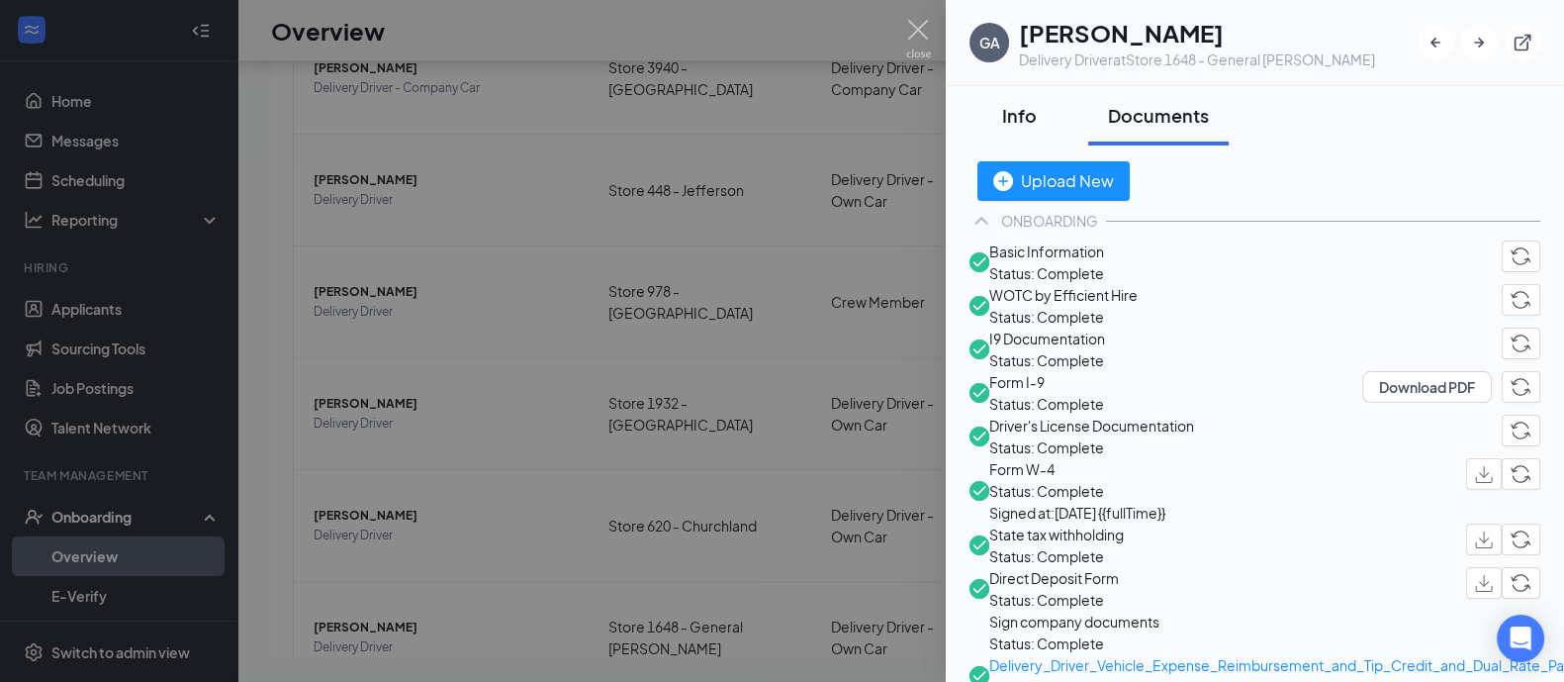
click at [1014, 121] on div "Info" at bounding box center [1018, 115] width 59 height 25
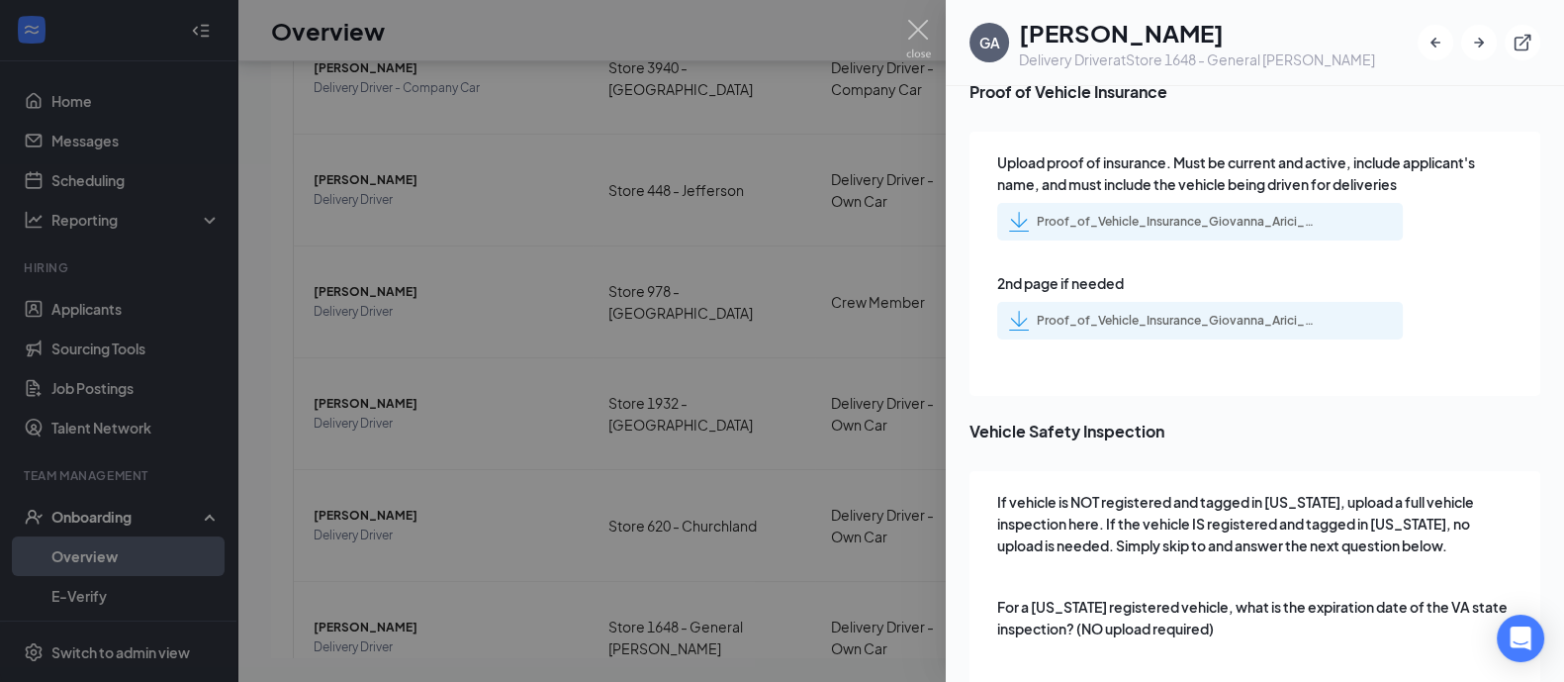
scroll to position [7512, 0]
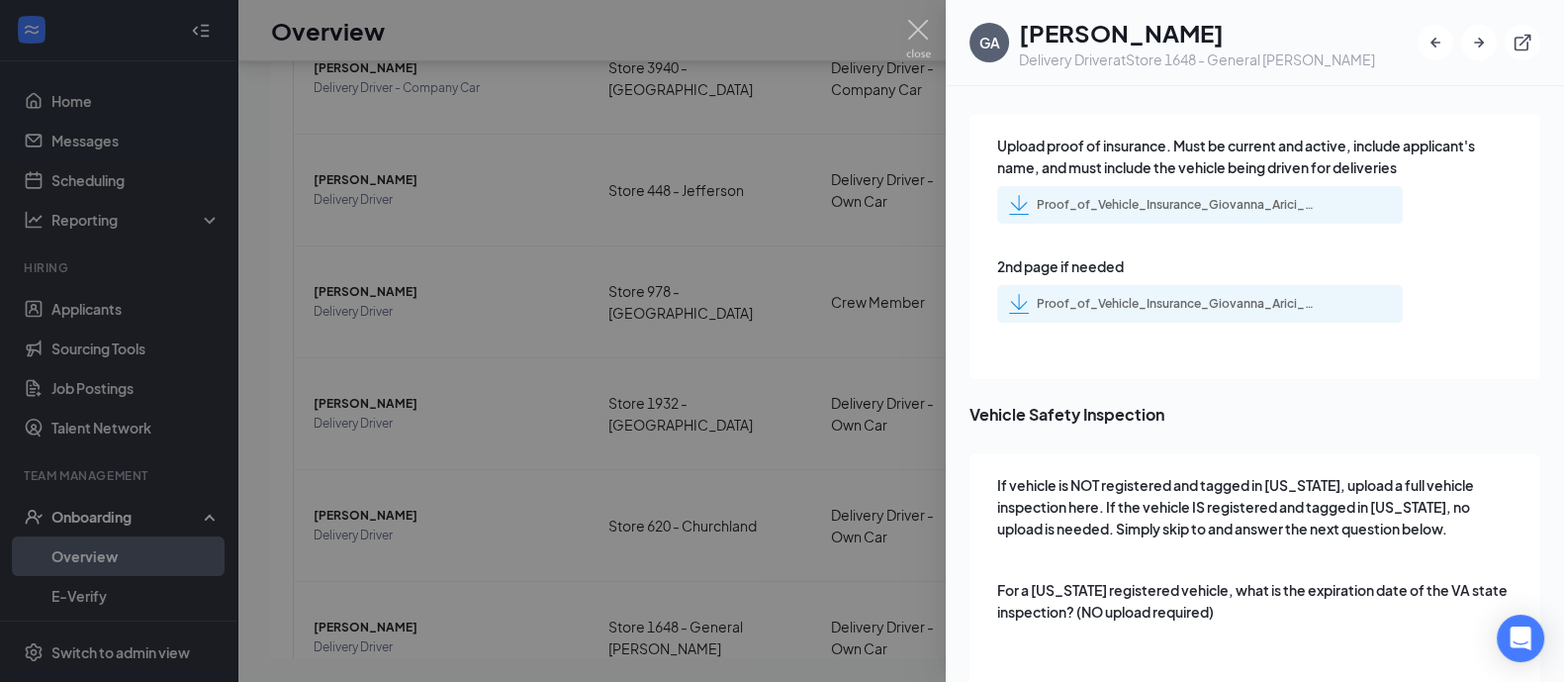
click at [1138, 197] on div "Proof_of_Vehicle_Insurance_Giovanna_Arici_uploadedfile_20250826.pdf.pdf" at bounding box center [1175, 205] width 277 height 16
click at [1132, 296] on div "Proof_of_Vehicle_Insurance_Giovanna_Arici_uploadedfile_20250826.pdf.pdf" at bounding box center [1175, 304] width 277 height 16
click at [1163, 197] on div "Proof_of_Vehicle_Insurance_Giovanna_Arici_uploadedfile_20250826.pdf.pdf" at bounding box center [1175, 205] width 277 height 16
click at [1157, 296] on div "Proof_of_Vehicle_Insurance_Giovanna_Arici_uploadedfile_20250826.pdf.pdf" at bounding box center [1175, 304] width 277 height 16
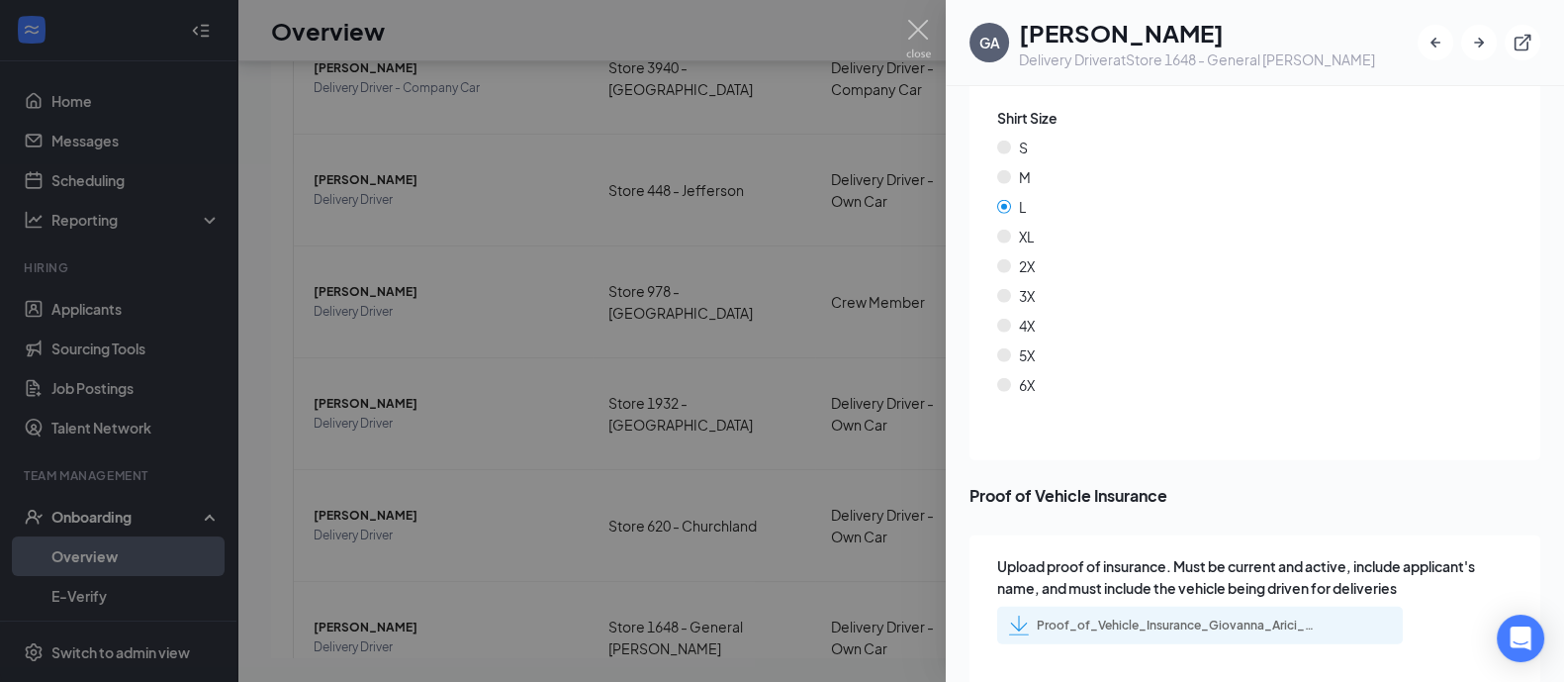
scroll to position [7082, 0]
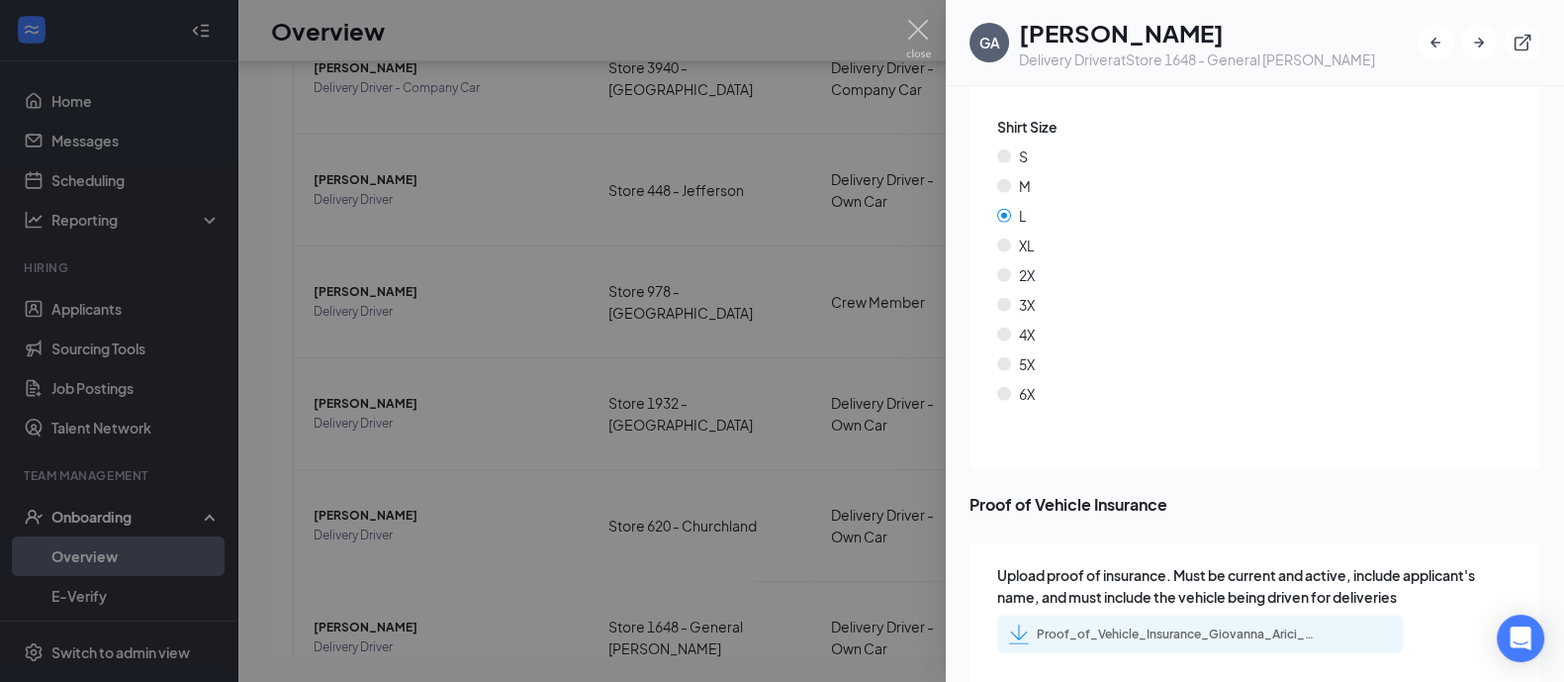
click at [1120, 624] on div "Proof_of_Vehicle_Insurance_Giovanna_Arici_uploadedfile_20250826.pdf.pdf" at bounding box center [1161, 634] width 305 height 20
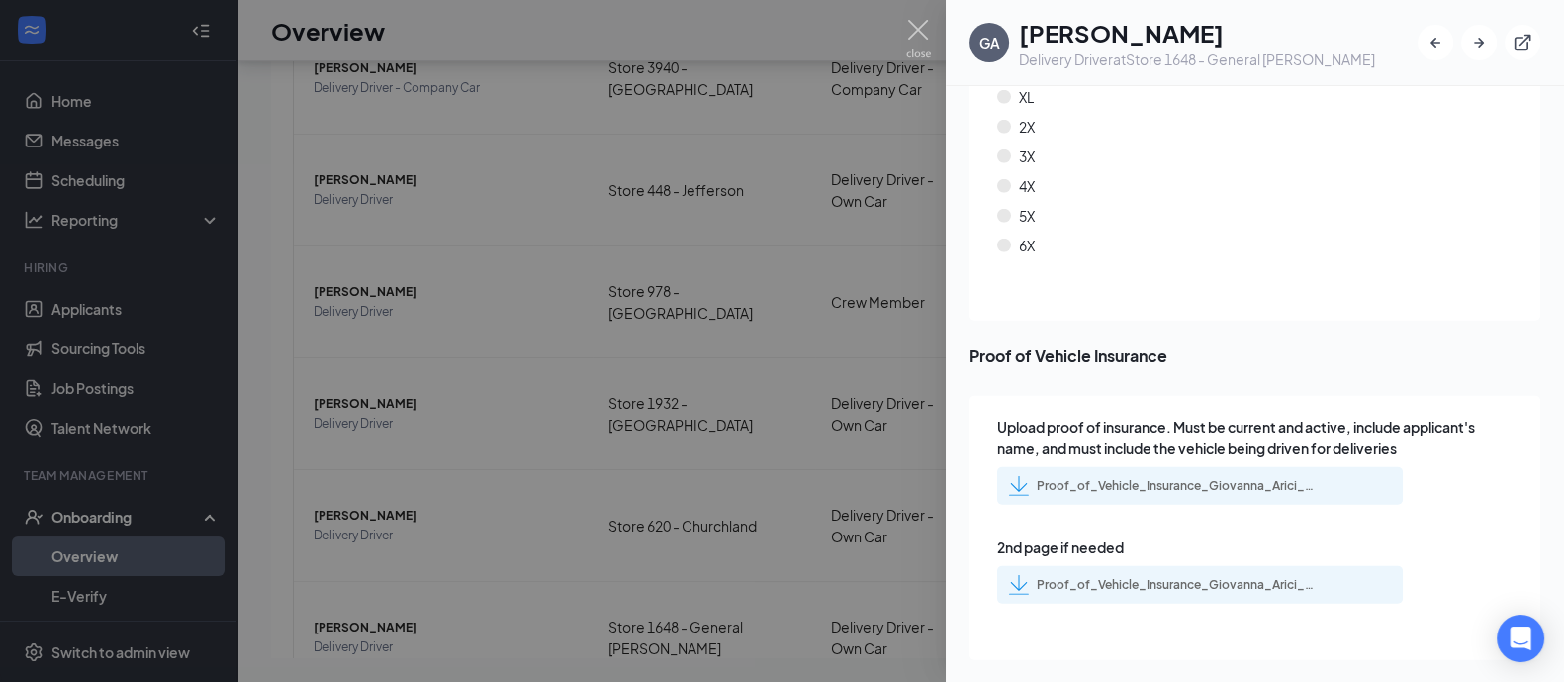
scroll to position [7165, 0]
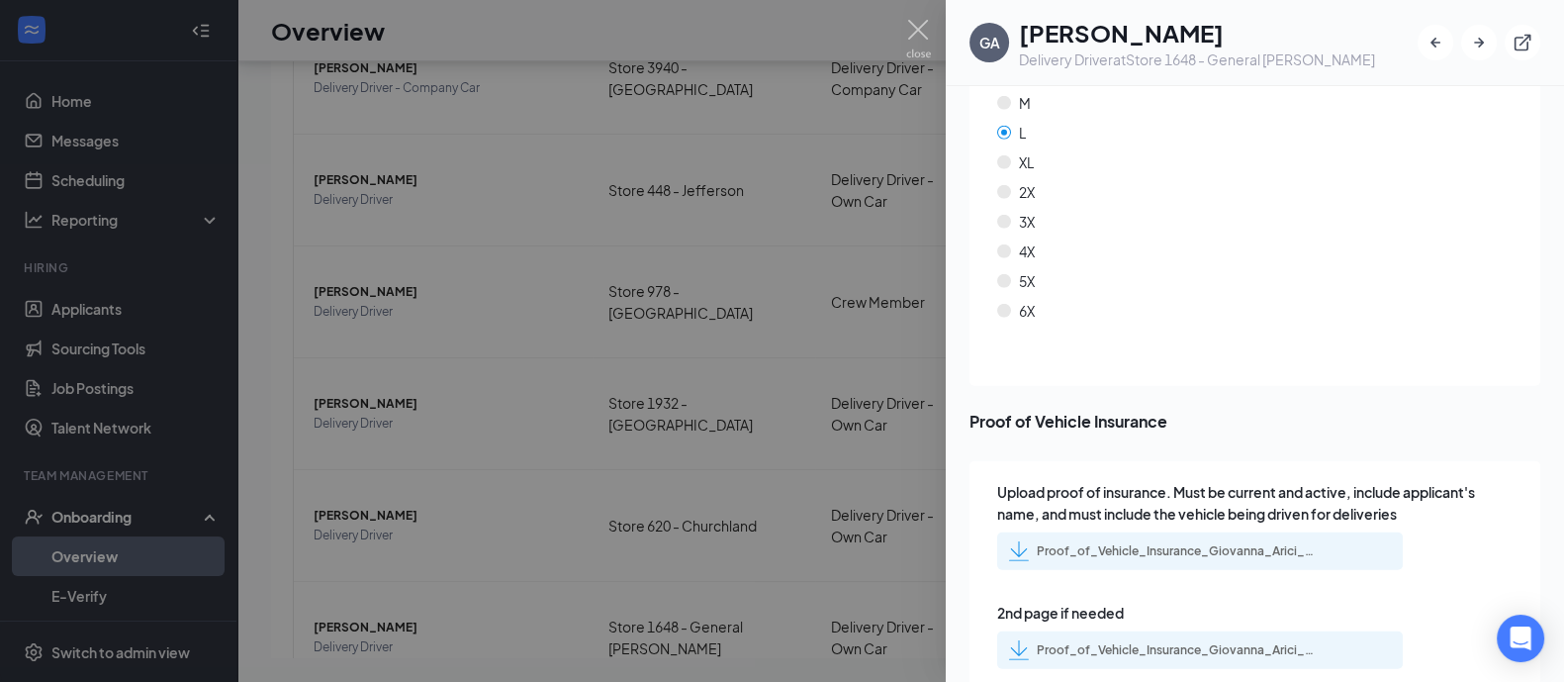
click at [1170, 543] on div "Proof_of_Vehicle_Insurance_Giovanna_Arici_uploadedfile_20250826.pdf.pdf" at bounding box center [1175, 551] width 277 height 16
click at [1152, 642] on div "Proof_of_Vehicle_Insurance_Giovanna_Arici_uploadedfile_20250826.pdf.pdf" at bounding box center [1175, 650] width 277 height 16
click at [915, 29] on img at bounding box center [918, 39] width 25 height 39
